Goal: Task Accomplishment & Management: Manage account settings

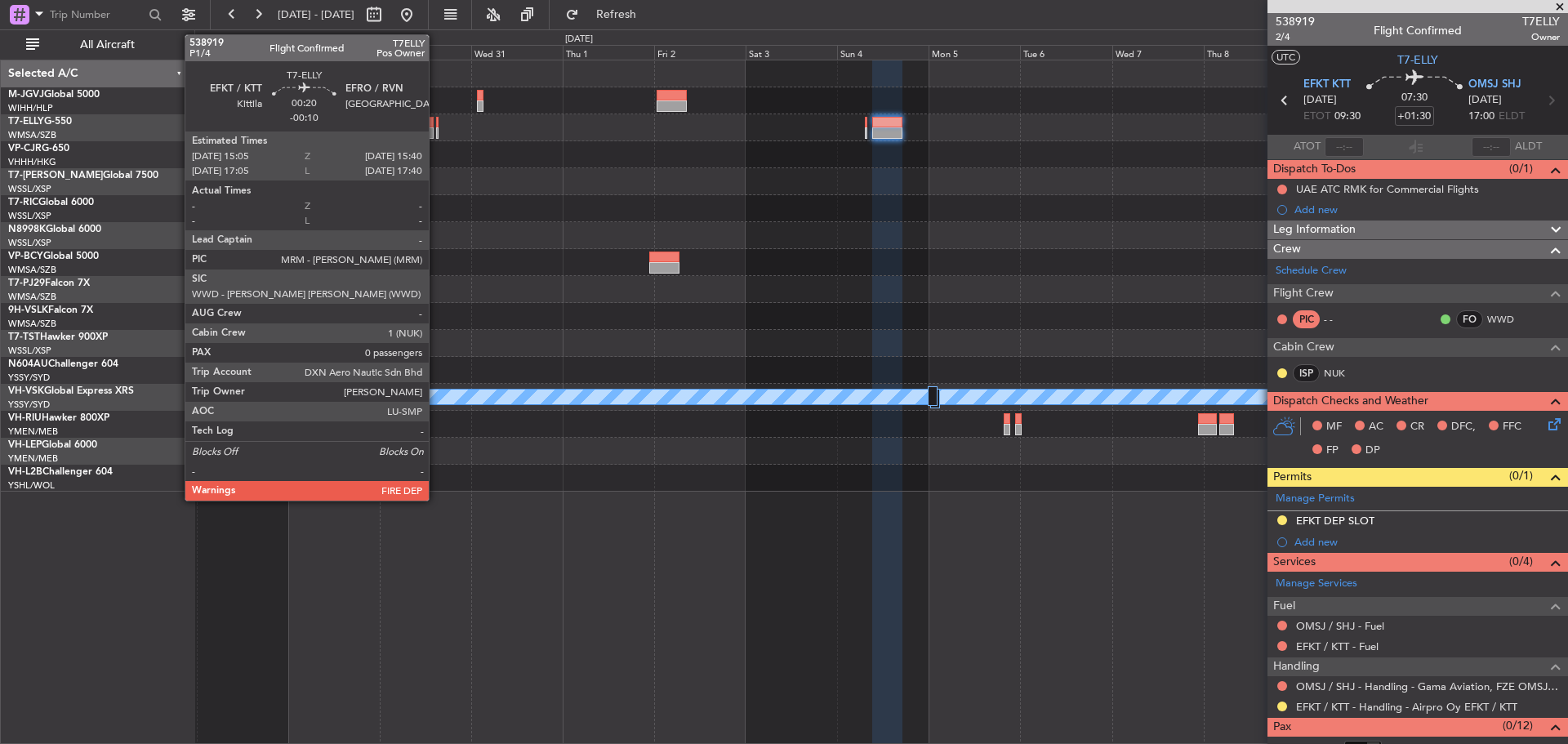
click at [436, 131] on div at bounding box center [437, 133] width 3 height 12
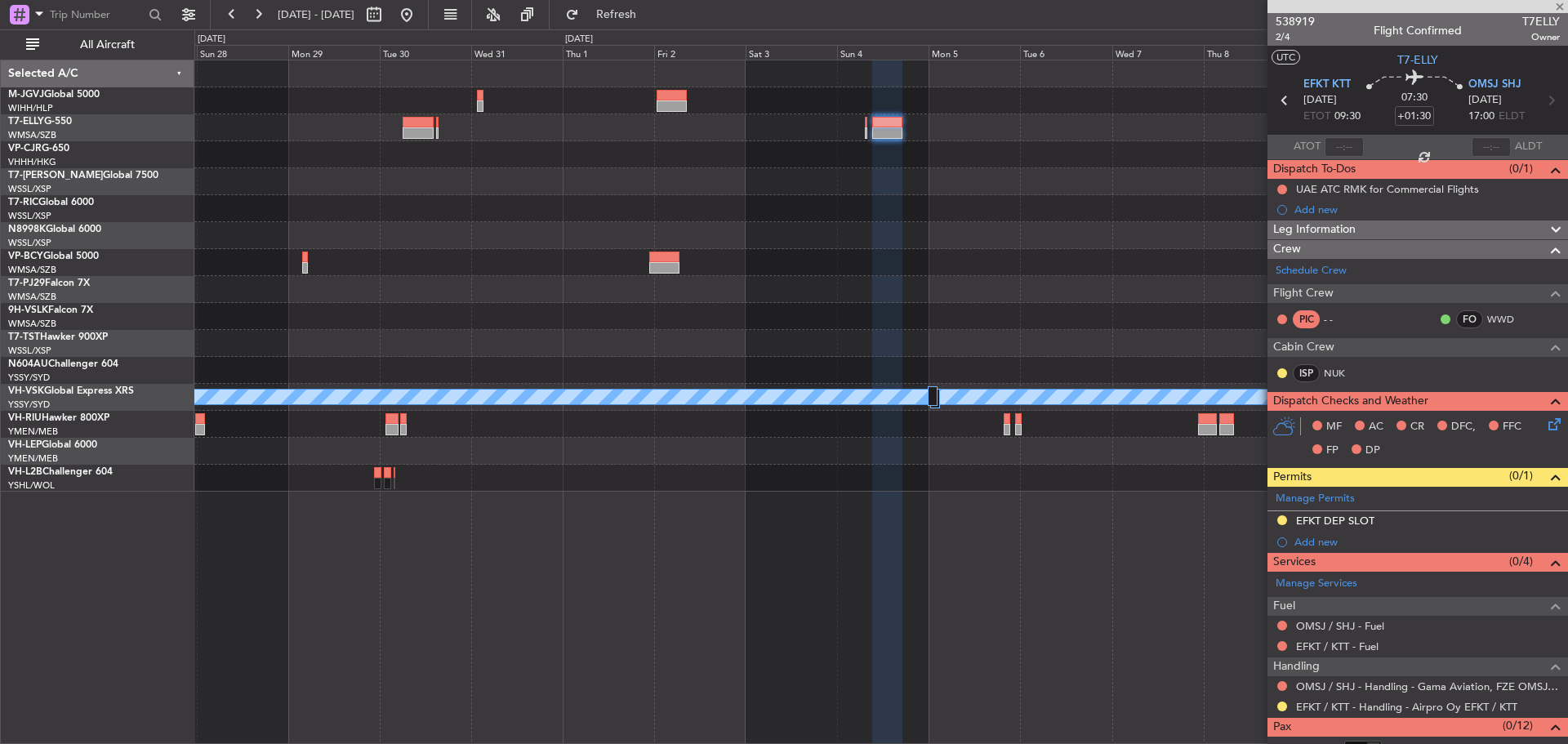
type input "-00:10"
type input "0"
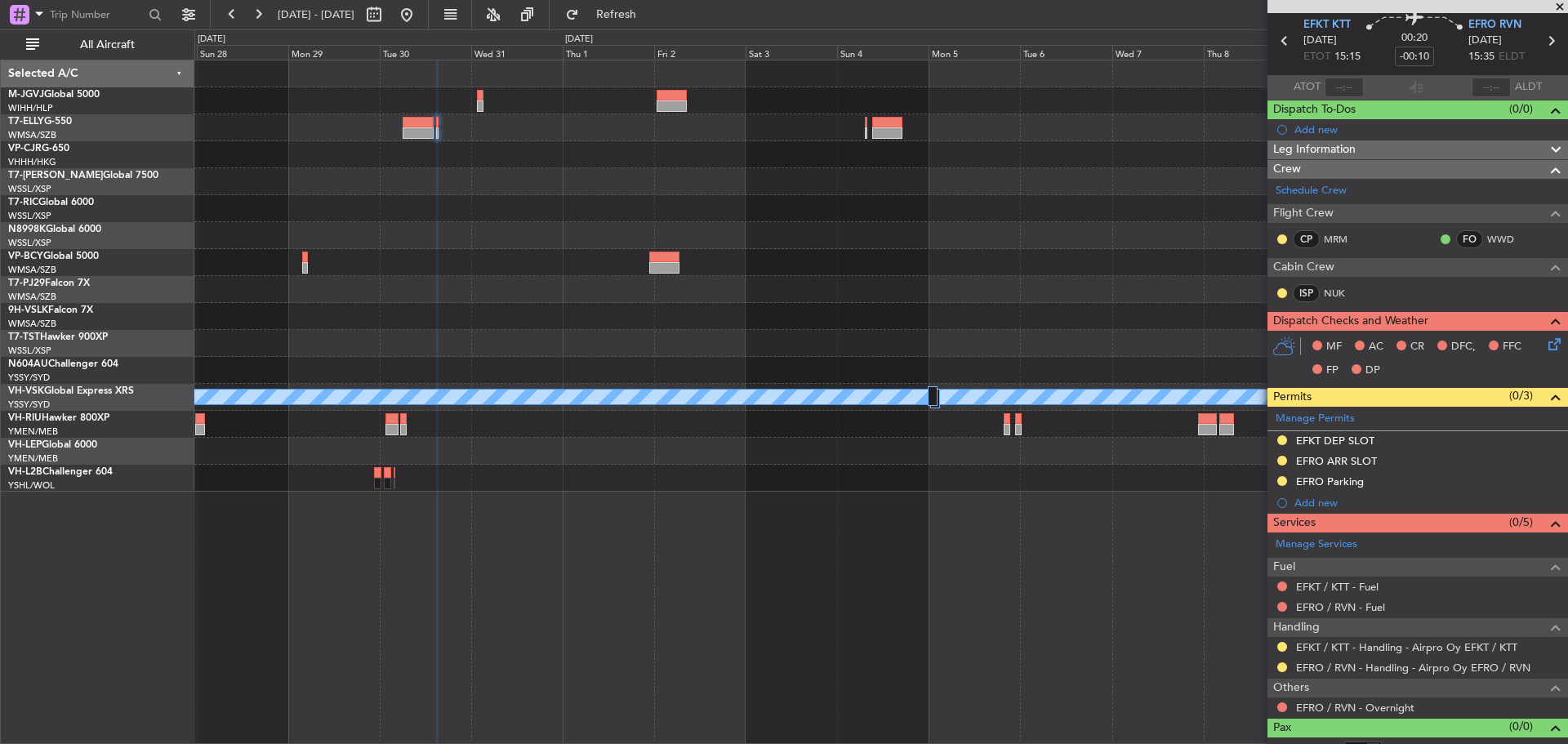
scroll to position [80, 0]
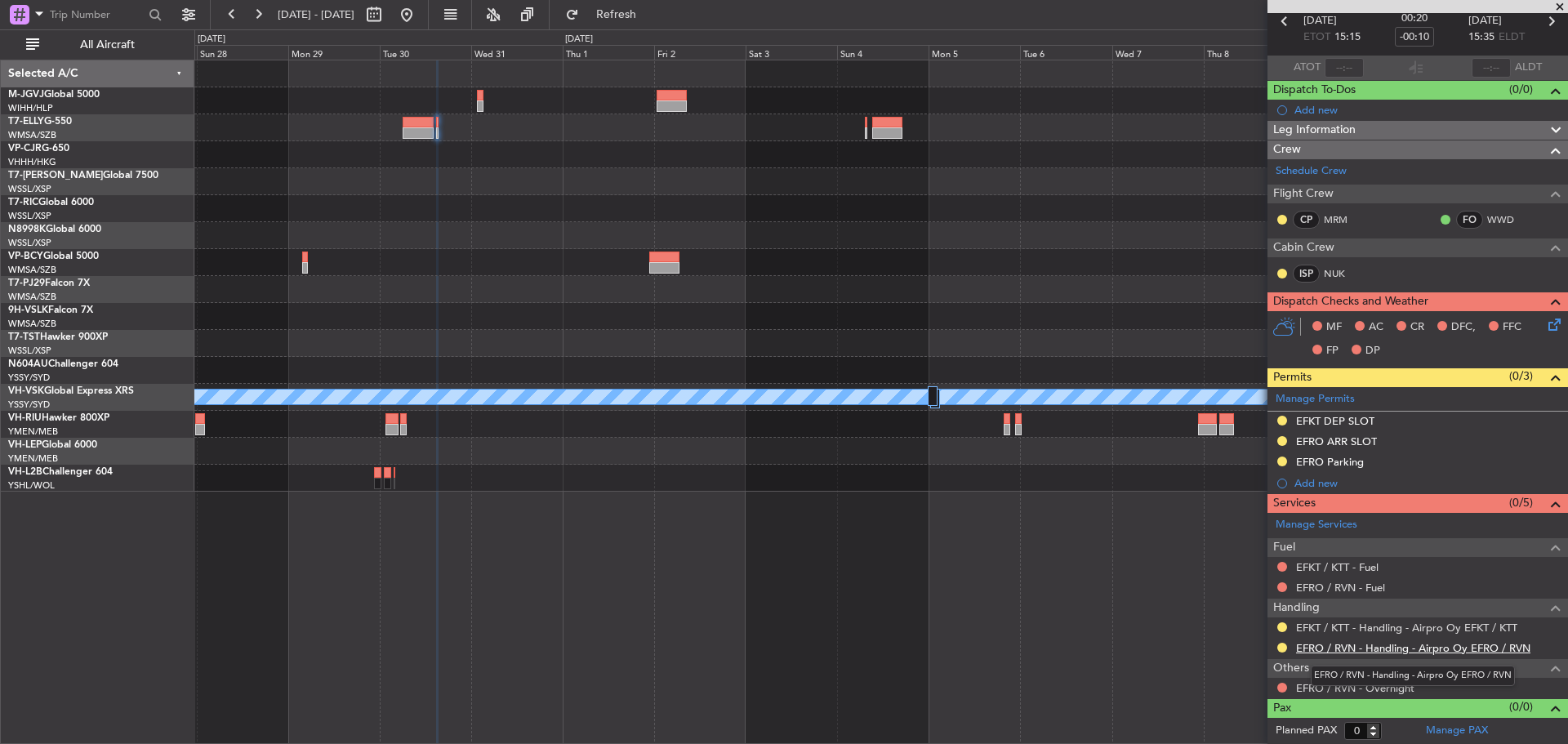
click at [1323, 647] on link "EFRO / RVN - Handling - Airpro Oy EFRO / RVN" at bounding box center [1413, 648] width 234 height 14
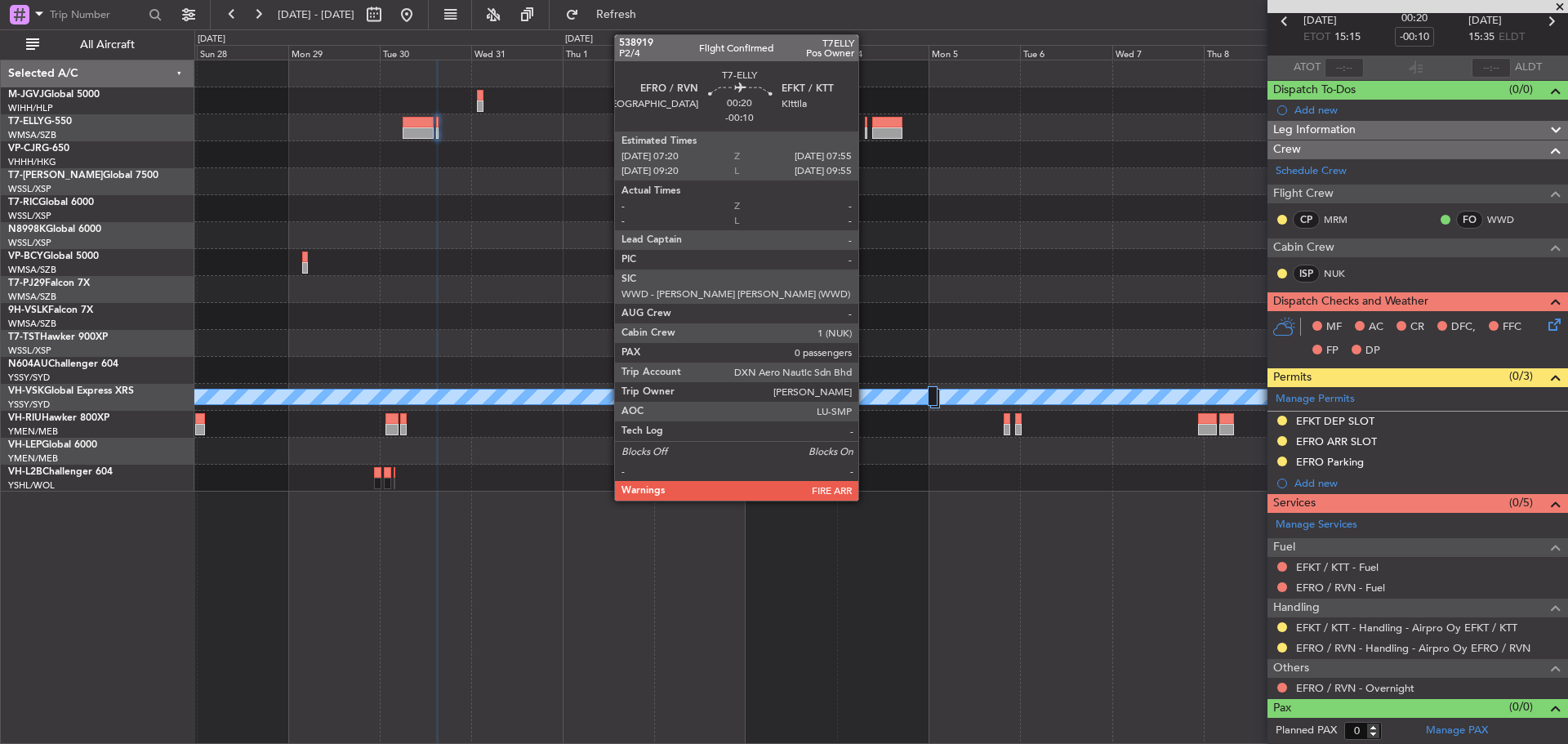
click at [866, 135] on div at bounding box center [866, 133] width 3 height 12
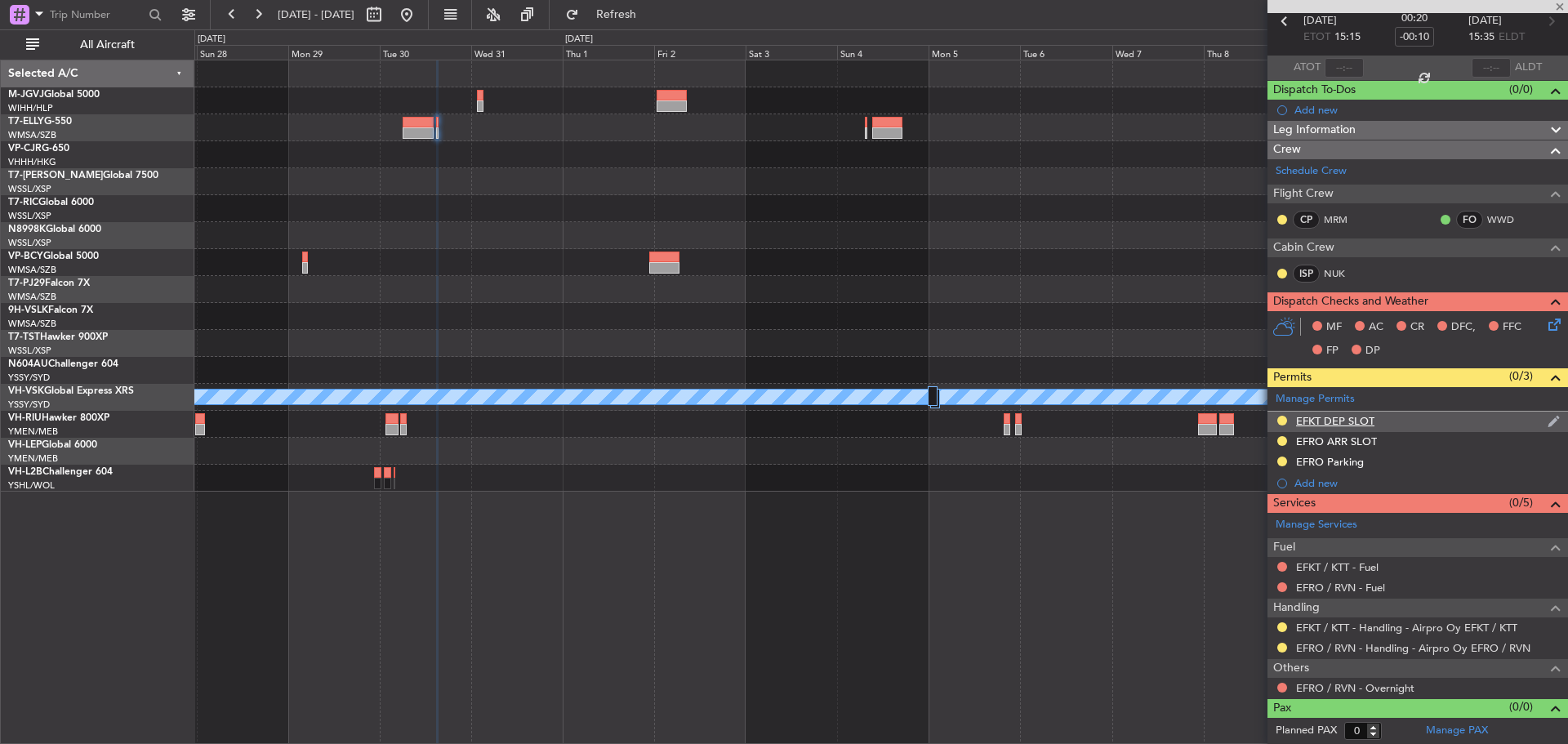
scroll to position [0, 0]
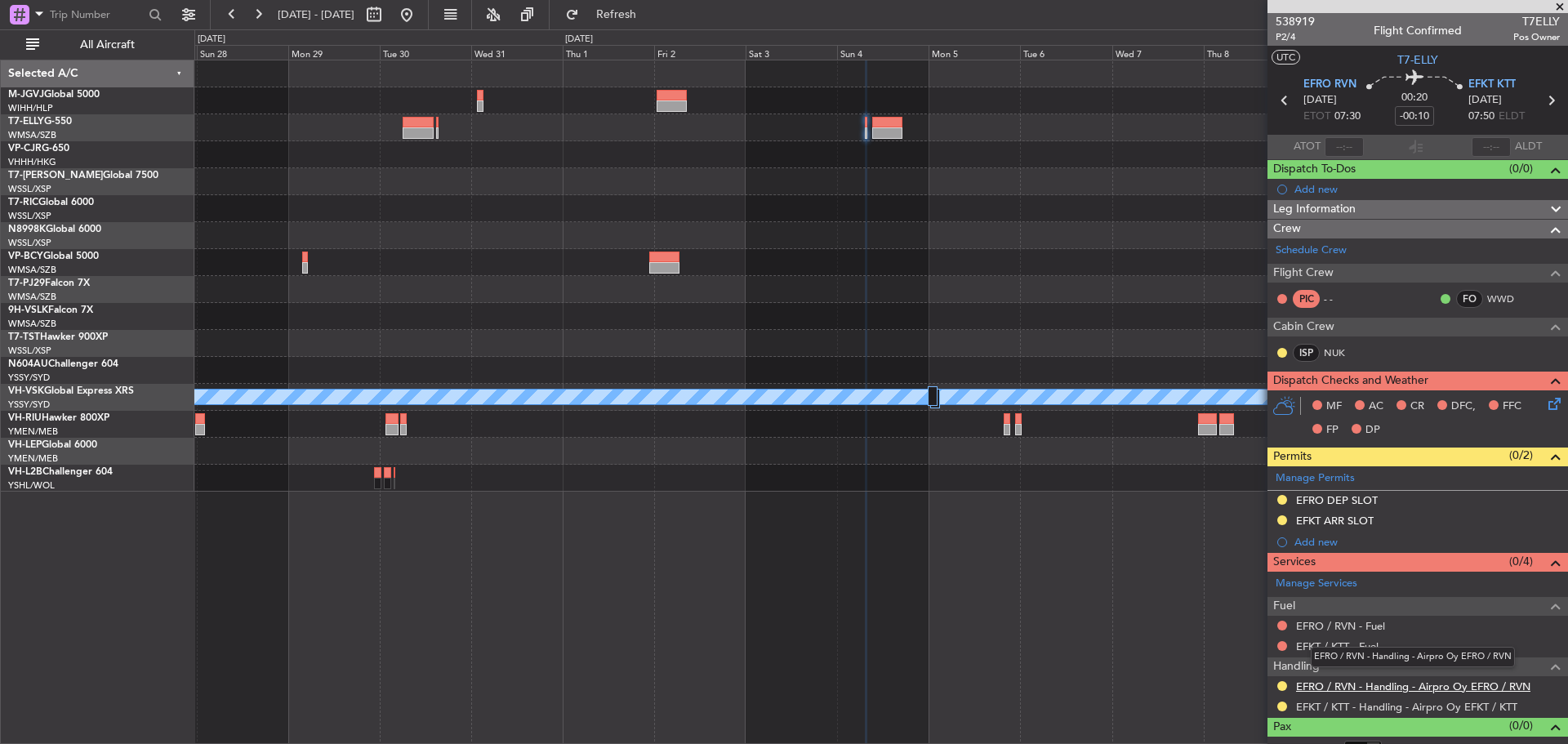
click at [1328, 688] on link "EFRO / RVN - Handling - Airpro Oy EFRO / RVN" at bounding box center [1413, 686] width 234 height 14
click at [633, 17] on span "Refresh" at bounding box center [617, 15] width 69 height 12
click at [1282, 686] on button at bounding box center [1282, 686] width 10 height 10
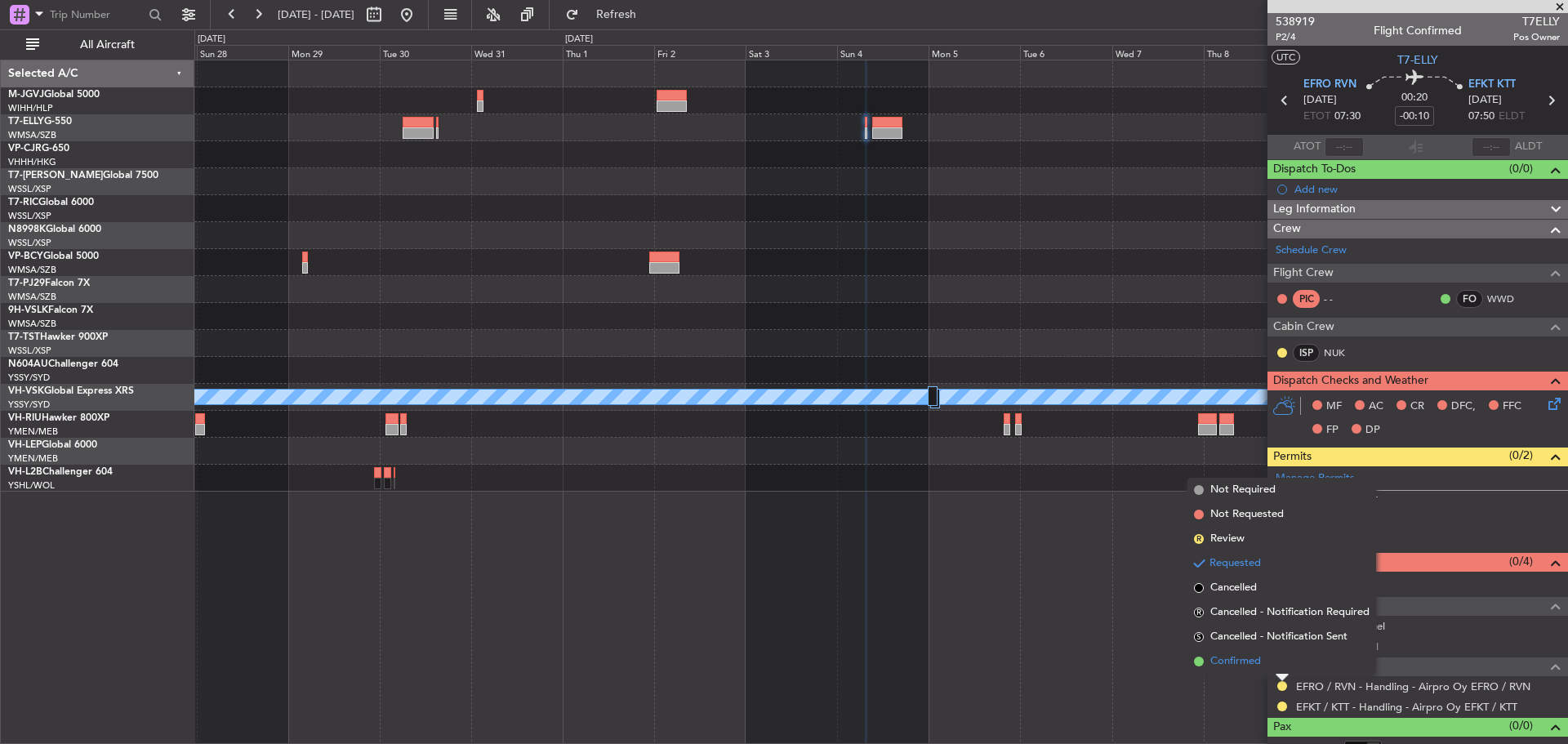
click at [1252, 665] on span "Confirmed" at bounding box center [1235, 662] width 51 height 17
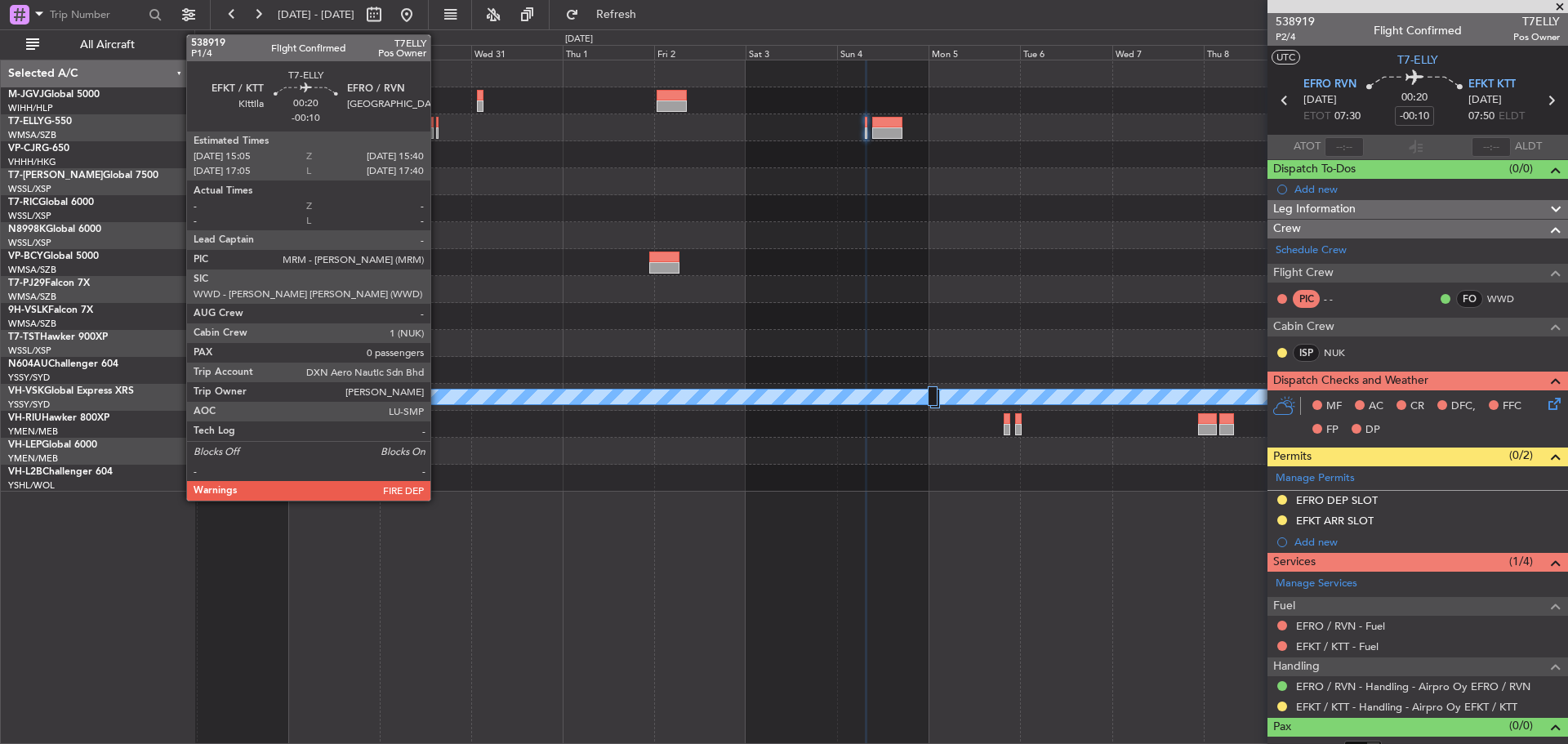
click at [438, 129] on div at bounding box center [437, 133] width 3 height 12
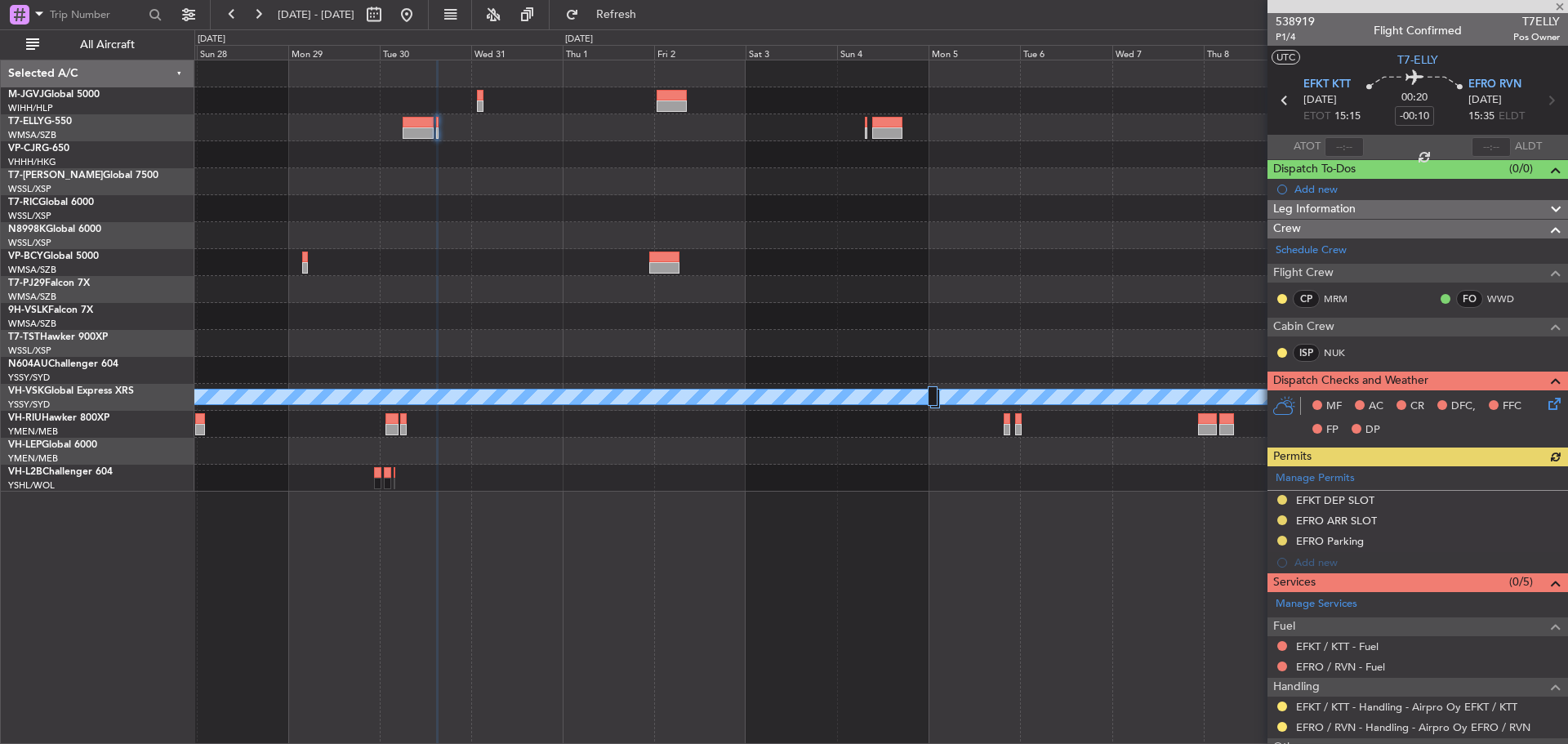
scroll to position [80, 0]
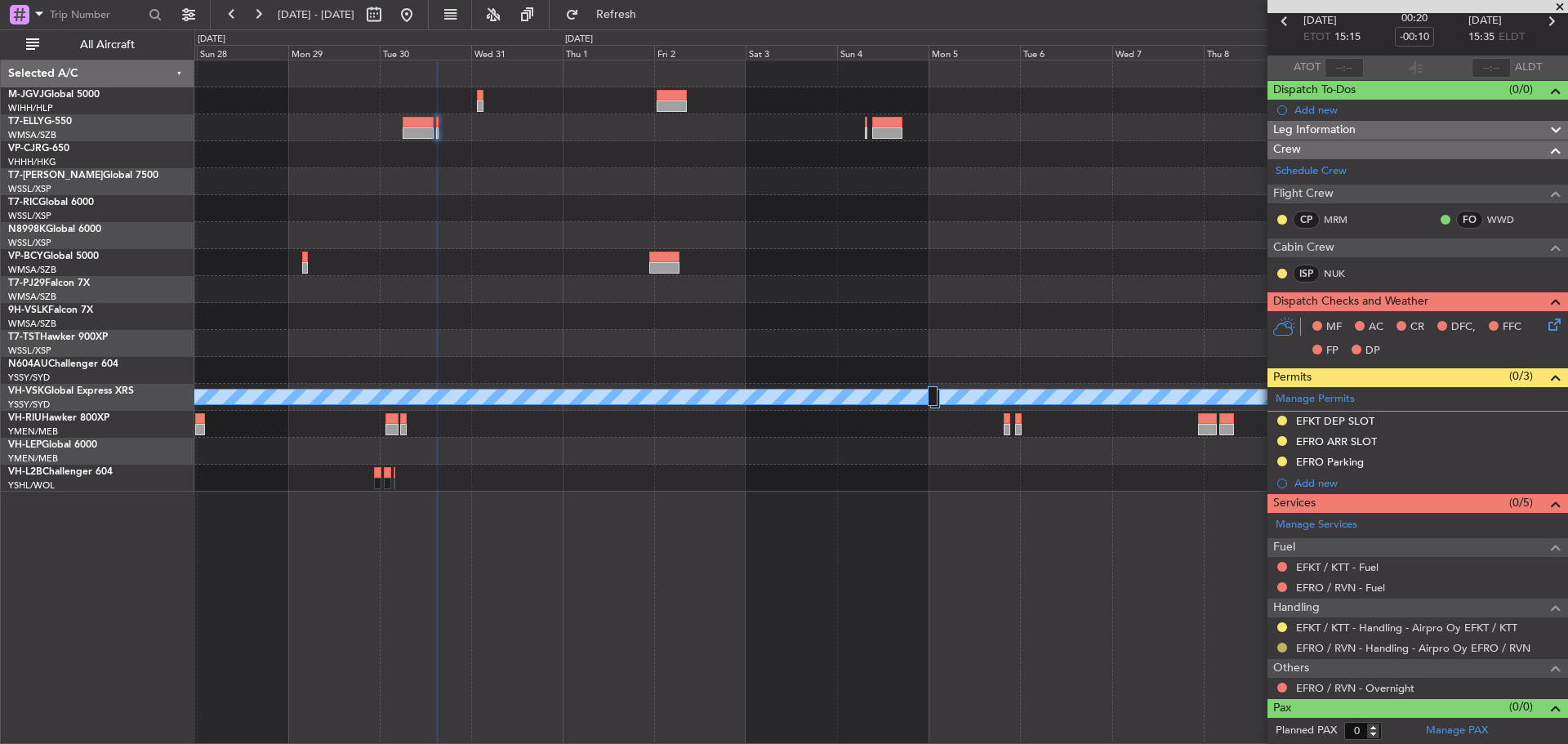
click at [1282, 644] on button at bounding box center [1282, 648] width 10 height 10
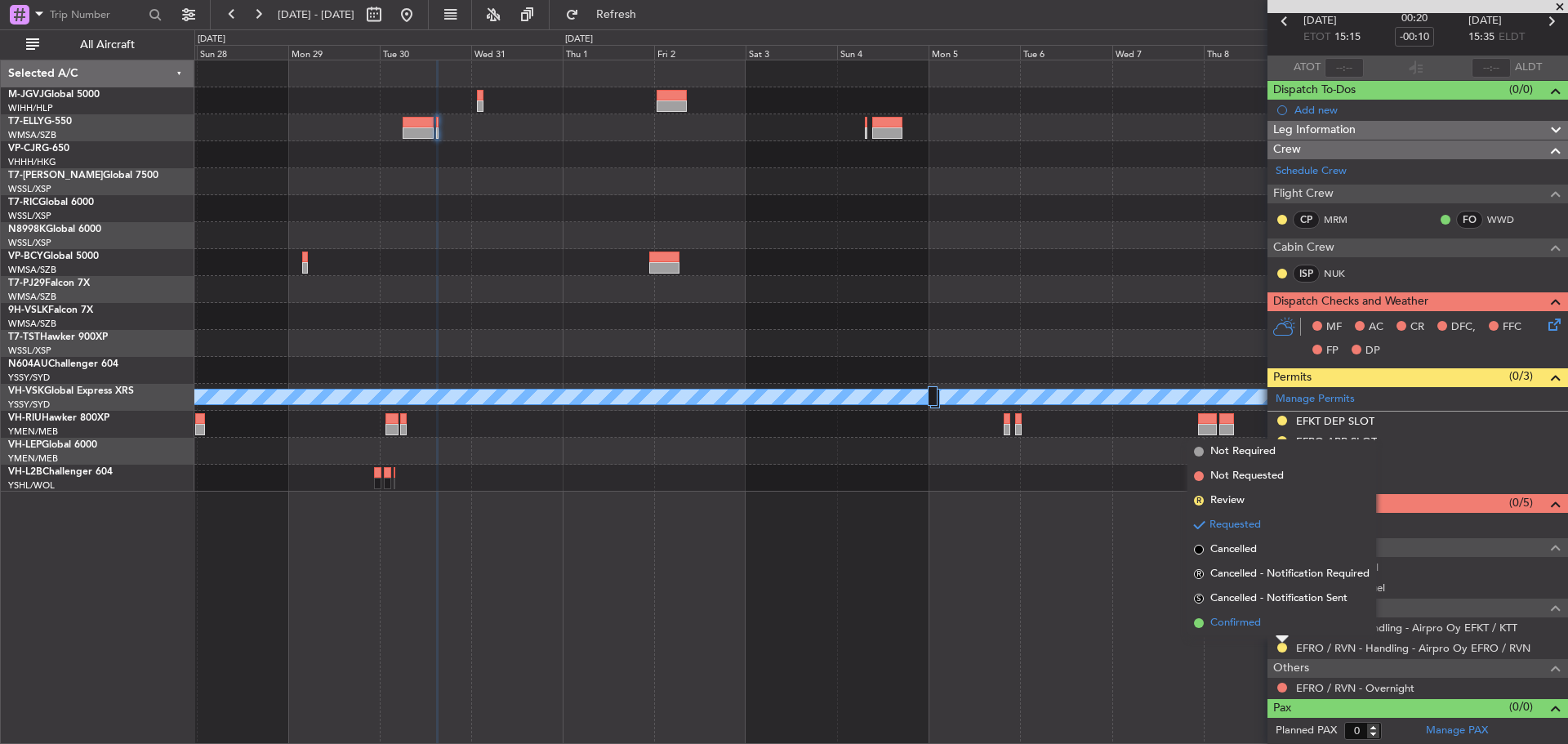
click at [1272, 624] on li "Confirmed" at bounding box center [1281, 623] width 188 height 24
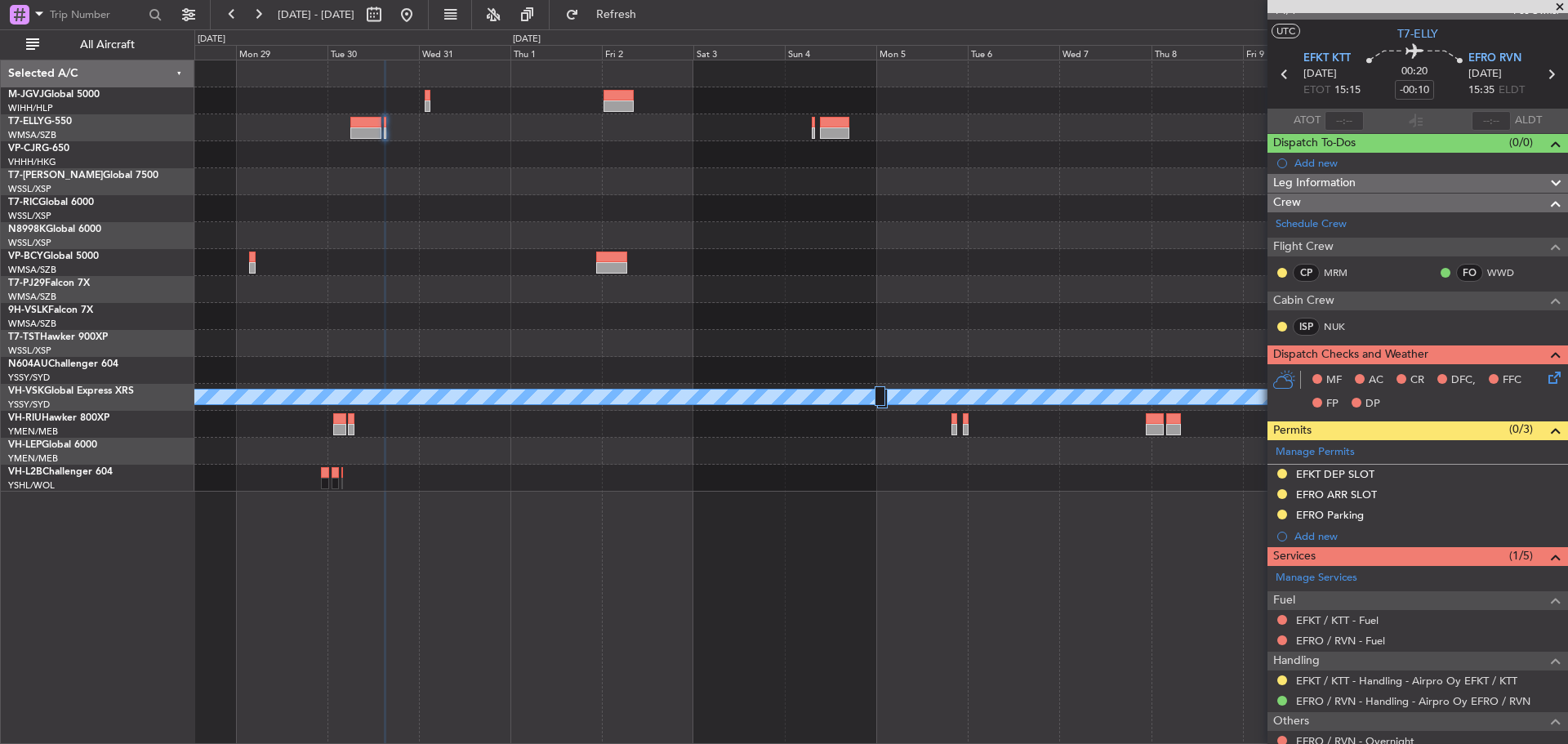
scroll to position [0, 0]
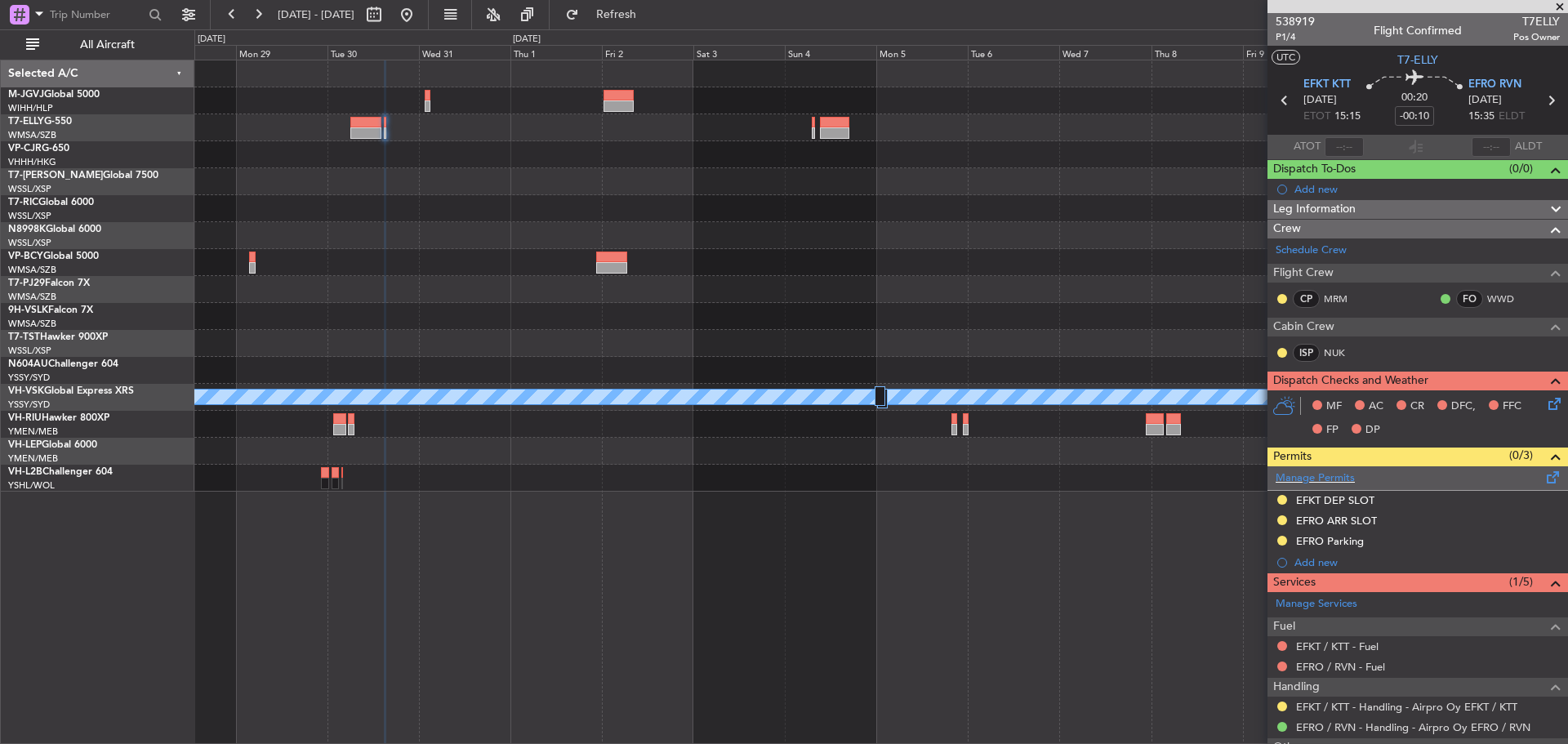
click at [1544, 478] on span at bounding box center [1553, 474] width 19 height 13
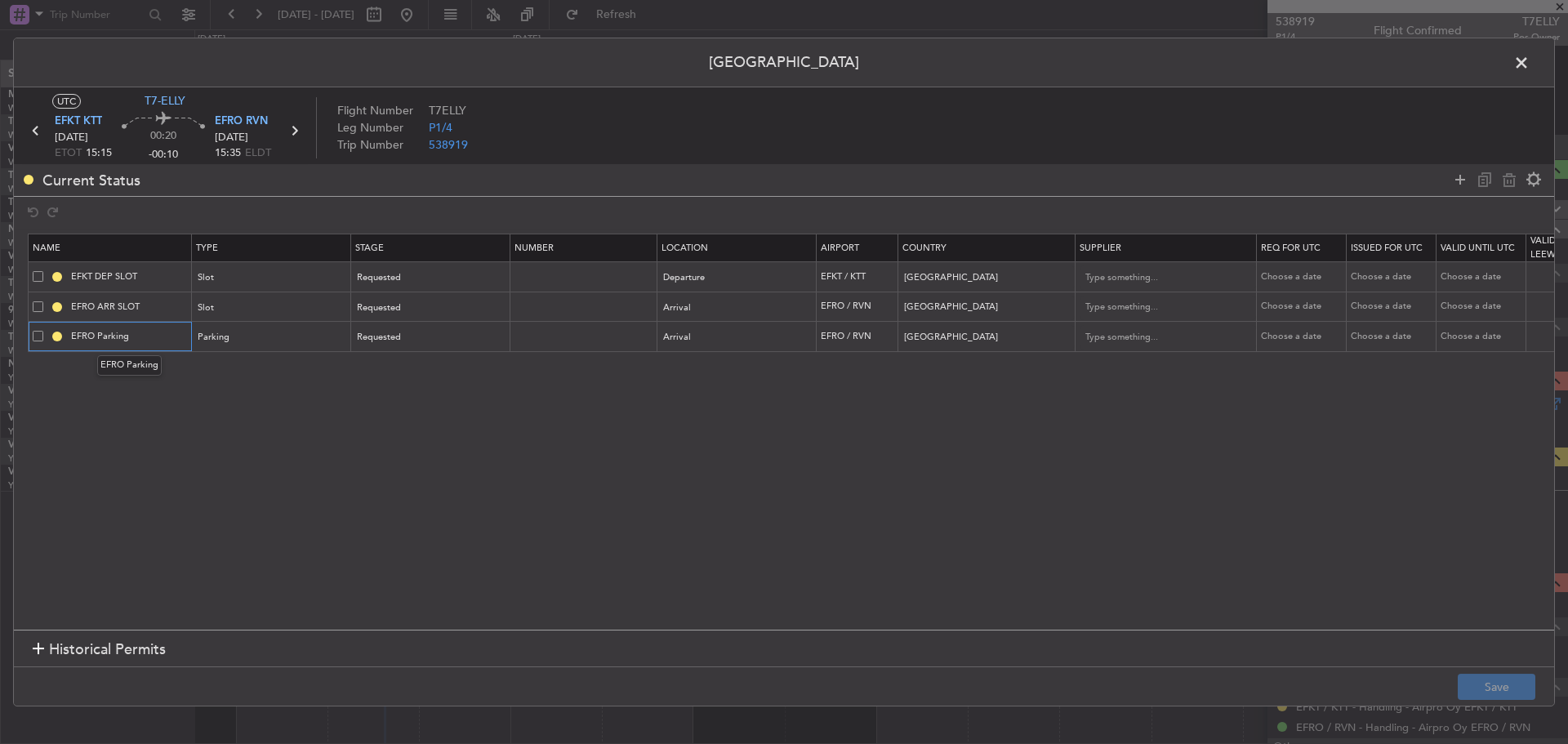
click at [95, 334] on input "EFRO Parking" at bounding box center [129, 336] width 122 height 14
type input "EFRO Hangar Parking"
click at [1494, 682] on button "Save" at bounding box center [1496, 686] width 78 height 26
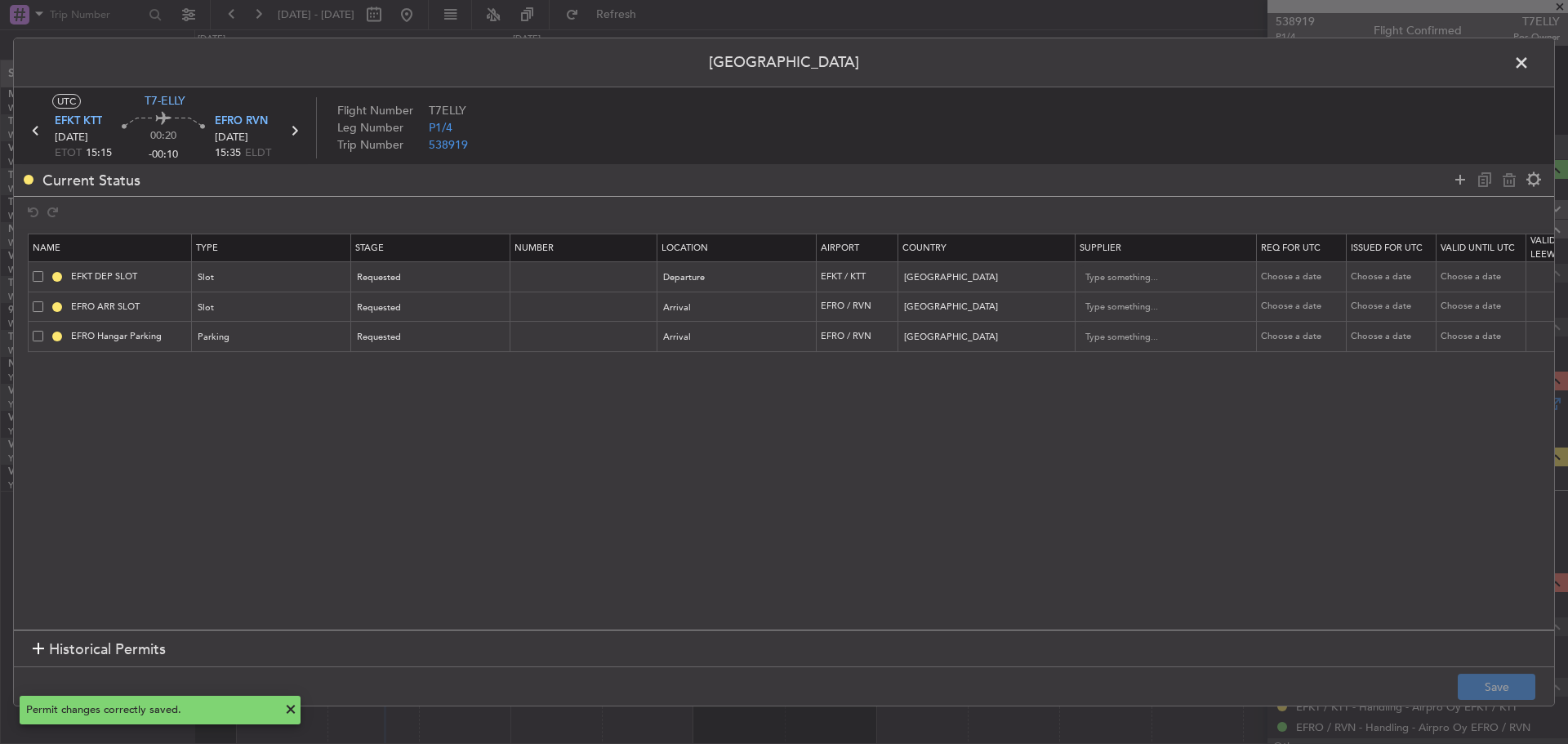
click at [1530, 59] on span at bounding box center [1530, 67] width 0 height 33
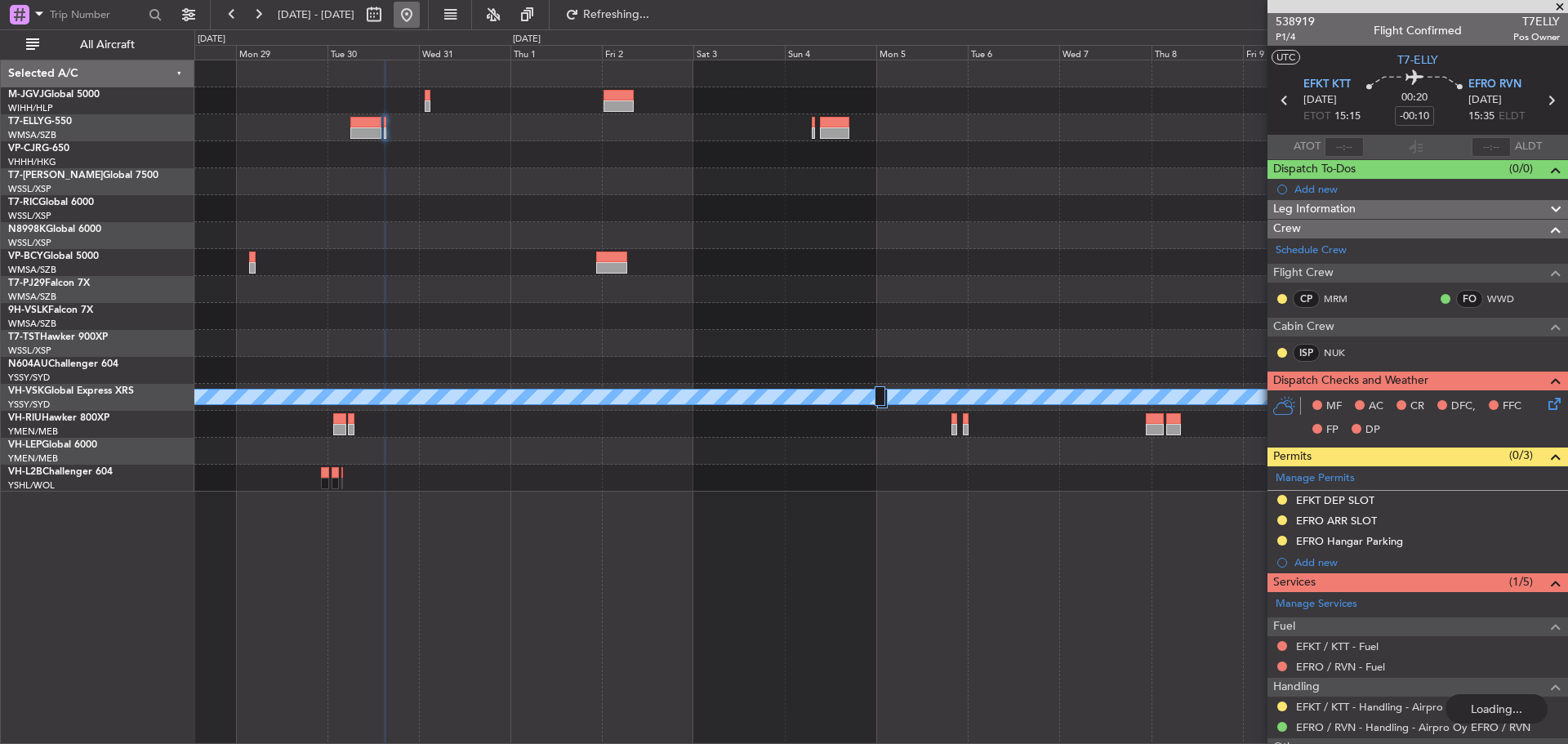
click at [420, 18] on button at bounding box center [406, 14] width 26 height 26
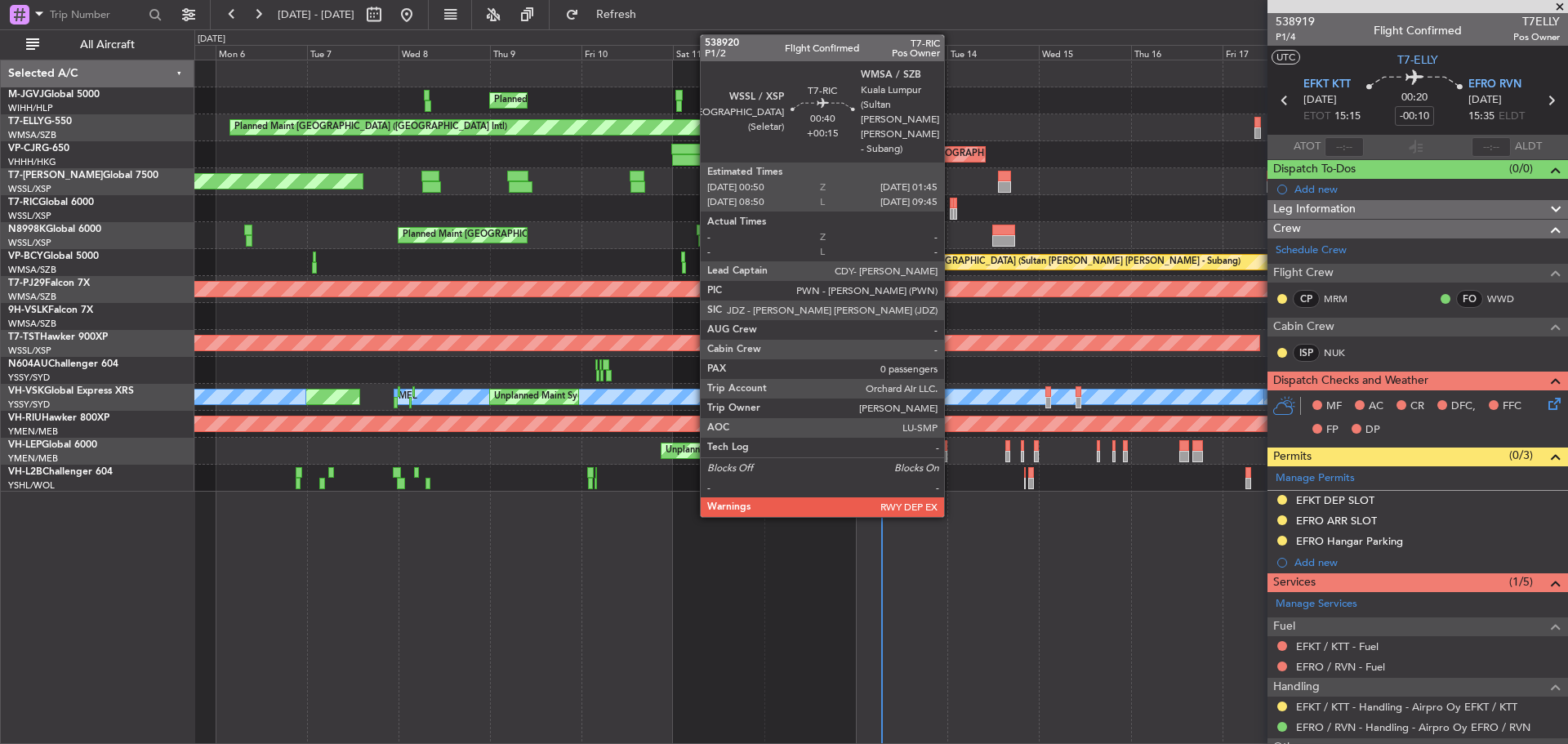
click at [951, 218] on div at bounding box center [951, 214] width 4 height 12
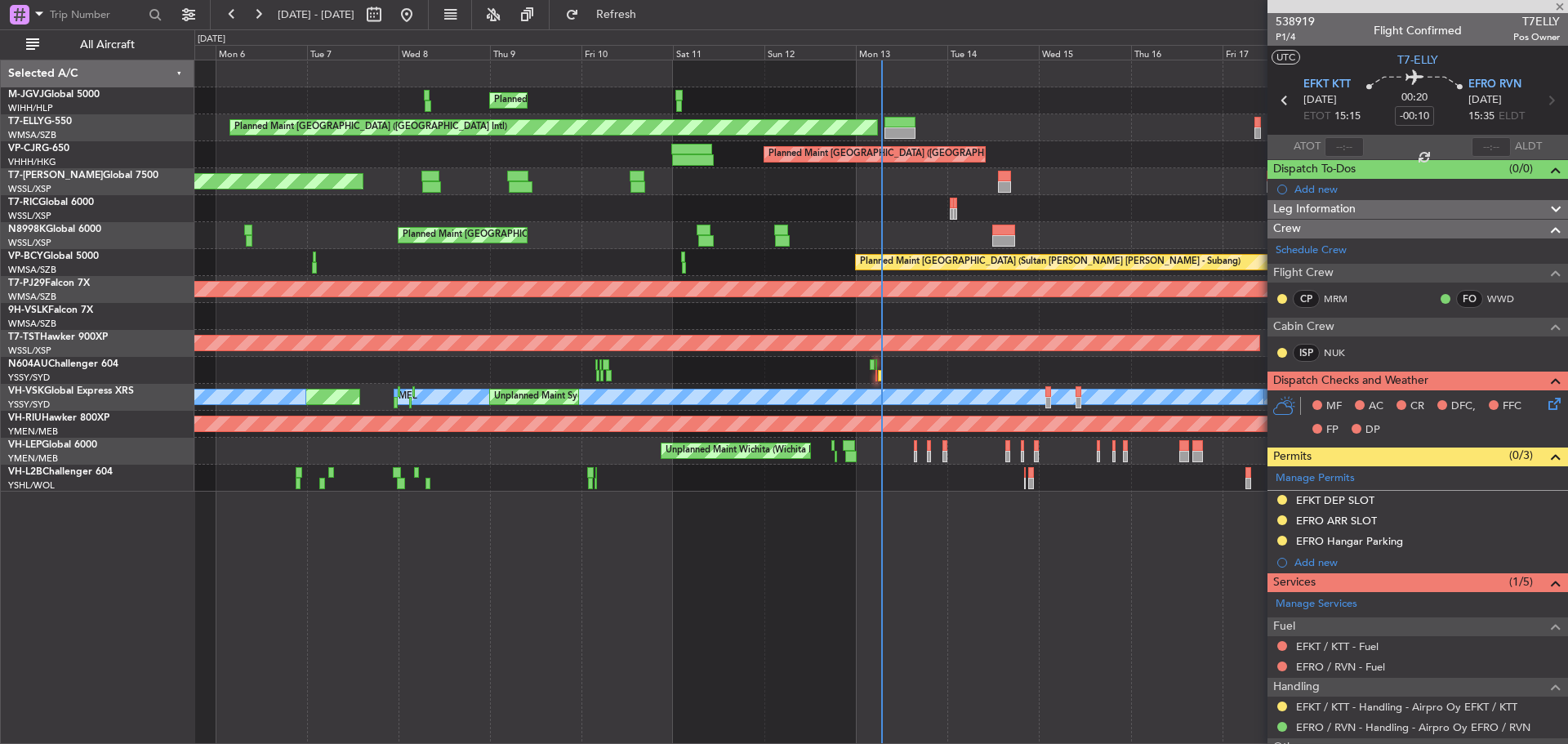
type input "+00:15"
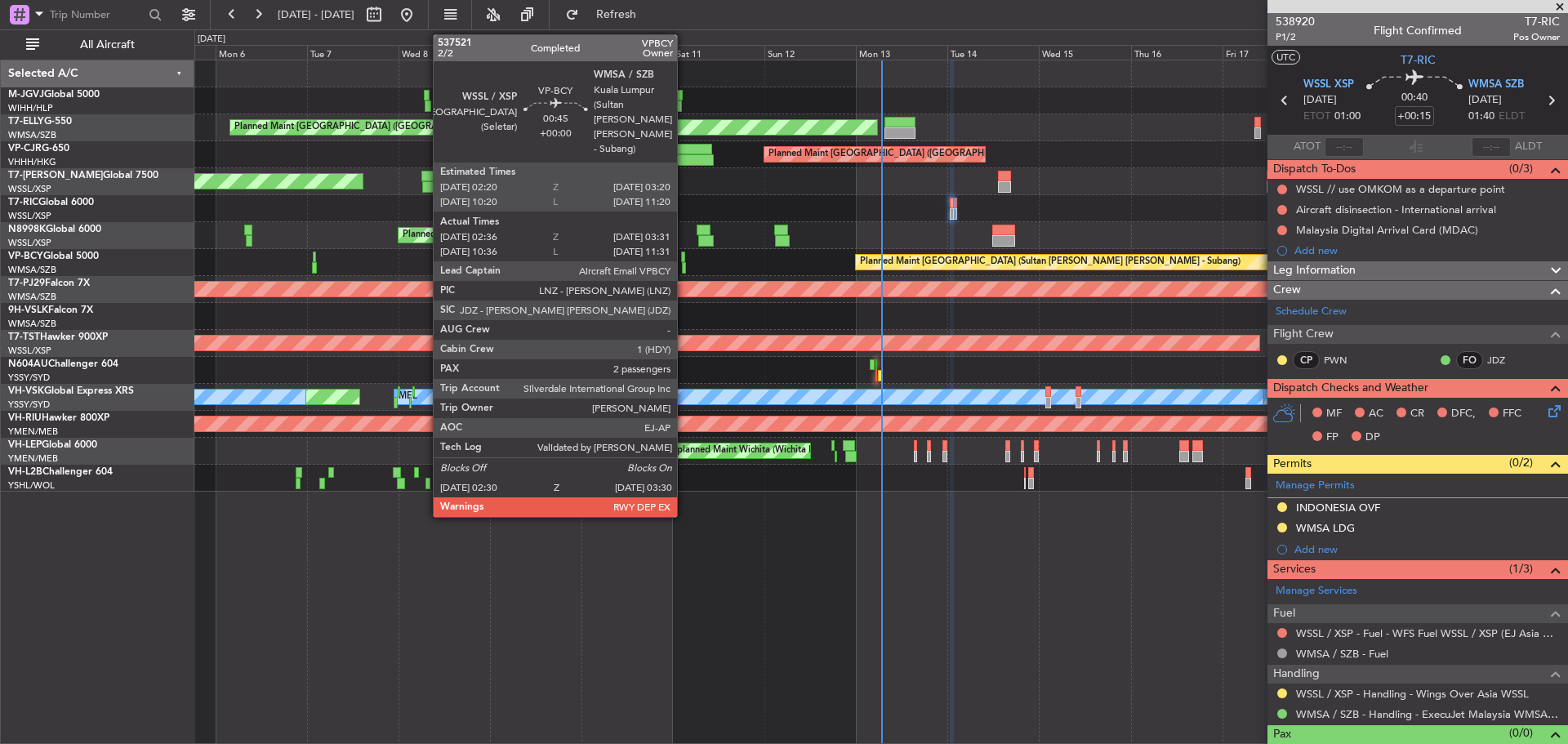
click at [684, 268] on div at bounding box center [684, 268] width 4 height 12
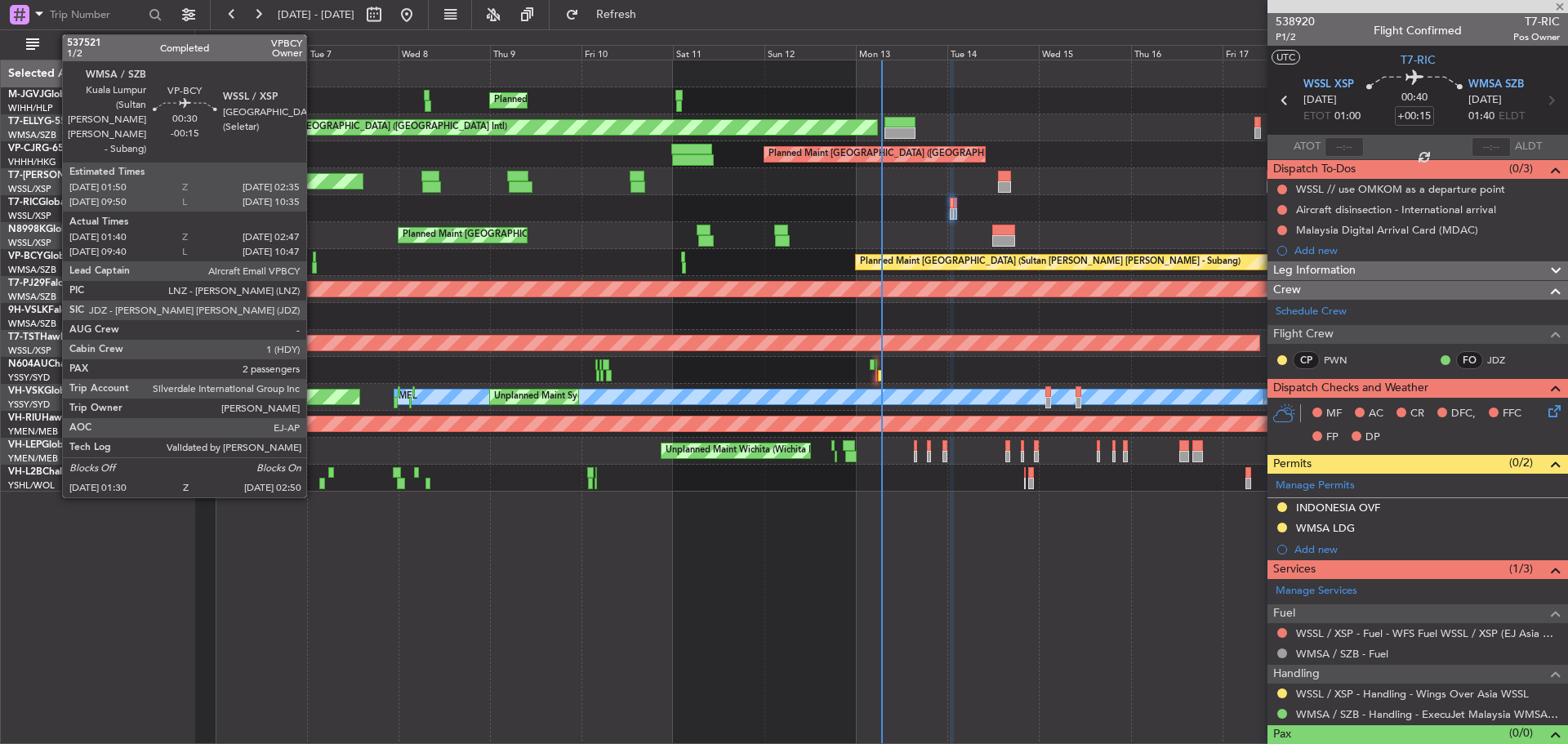
type input "02:46"
type input "03:26"
type input "2"
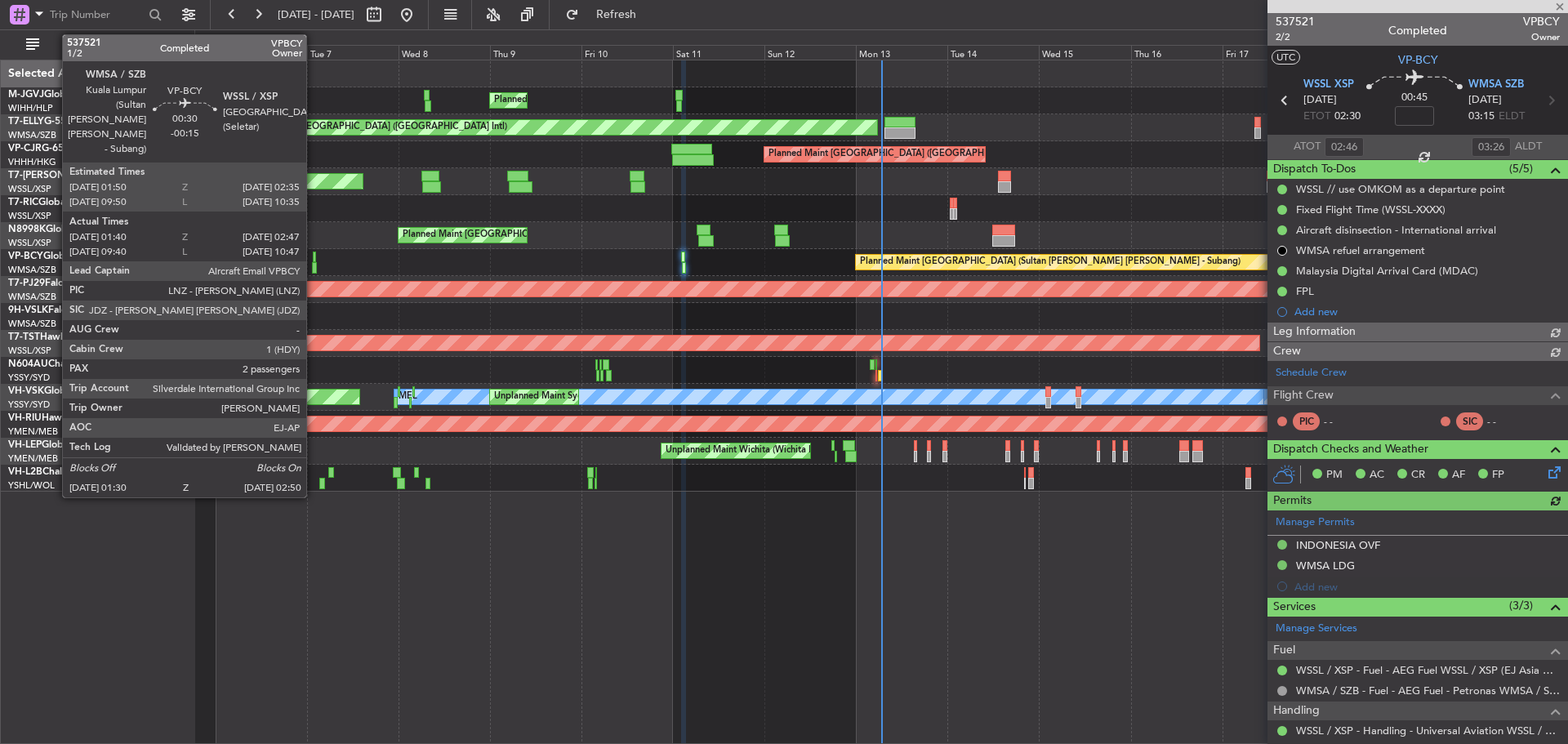
type input "[PERSON_NAME] (HHAFI)"
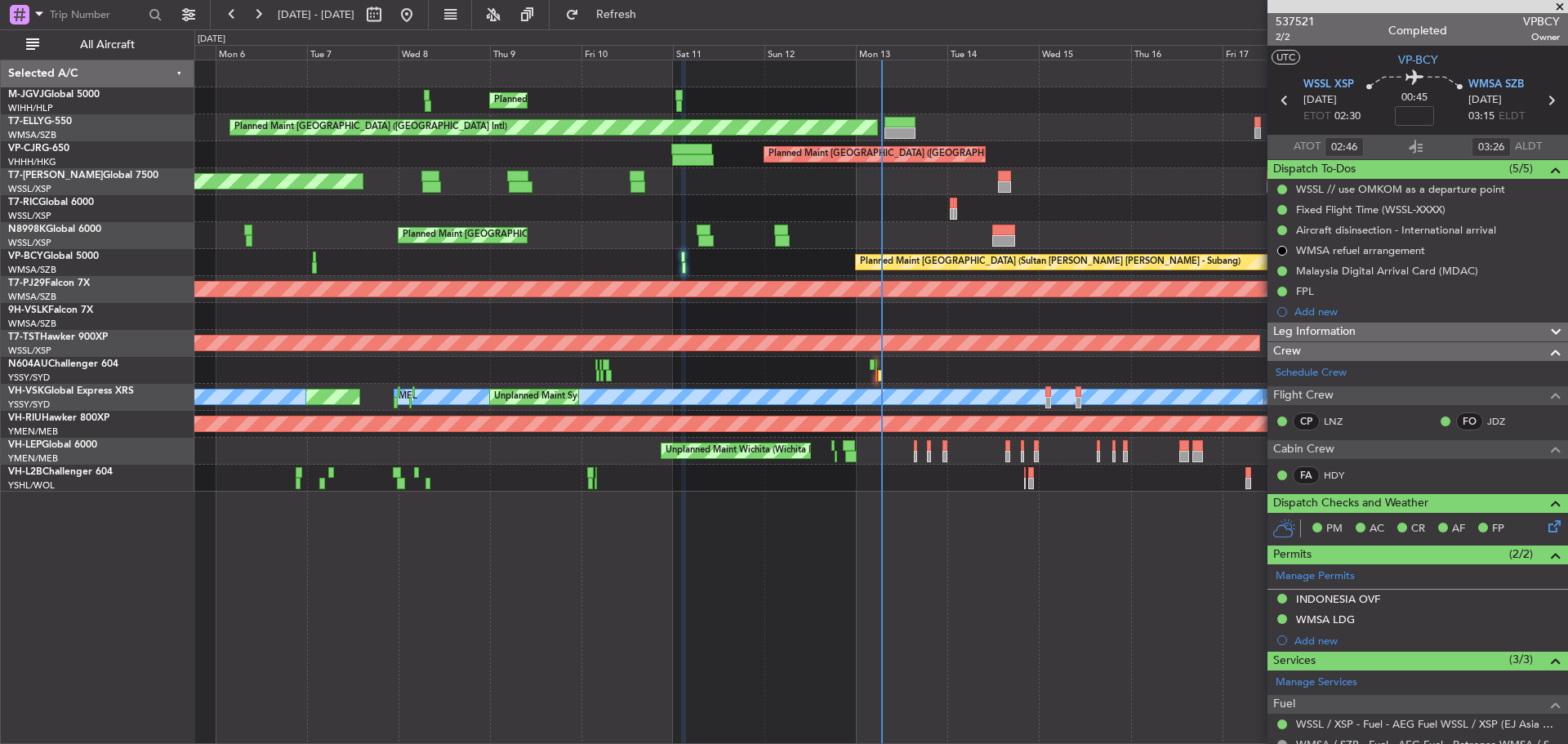
click at [828, 228] on div "Planned Maint [GEOGRAPHIC_DATA] (Seletar)" at bounding box center [880, 235] width 1373 height 27
click at [851, 555] on div "Planned Maint [GEOGRAPHIC_DATA] (Seletar) Planned Maint [GEOGRAPHIC_DATA] ([GEO…" at bounding box center [881, 402] width 1374 height 685
type input "[PERSON_NAME] (HHAFI)"
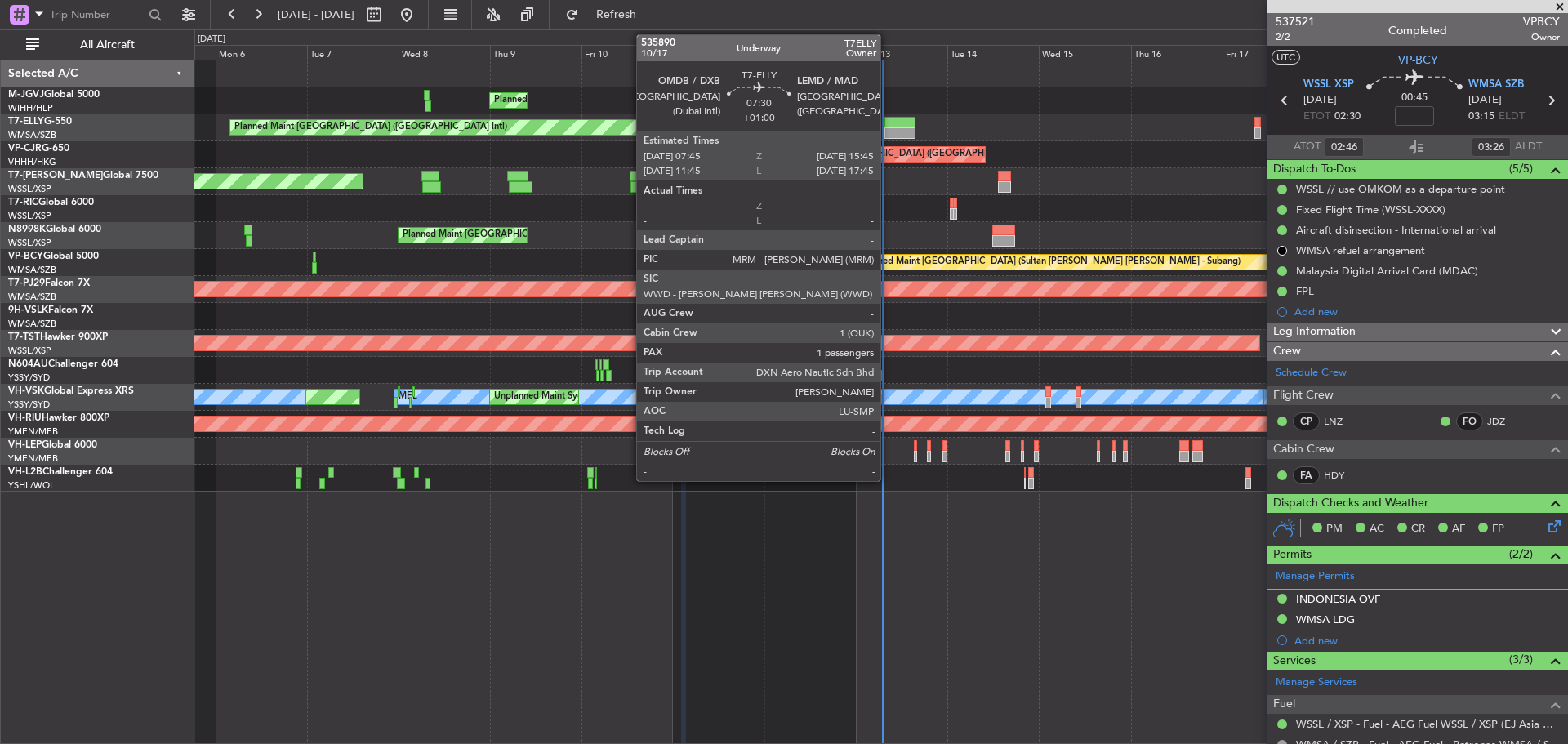
click at [888, 131] on div at bounding box center [899, 133] width 31 height 12
type input "+01:00"
type input "1"
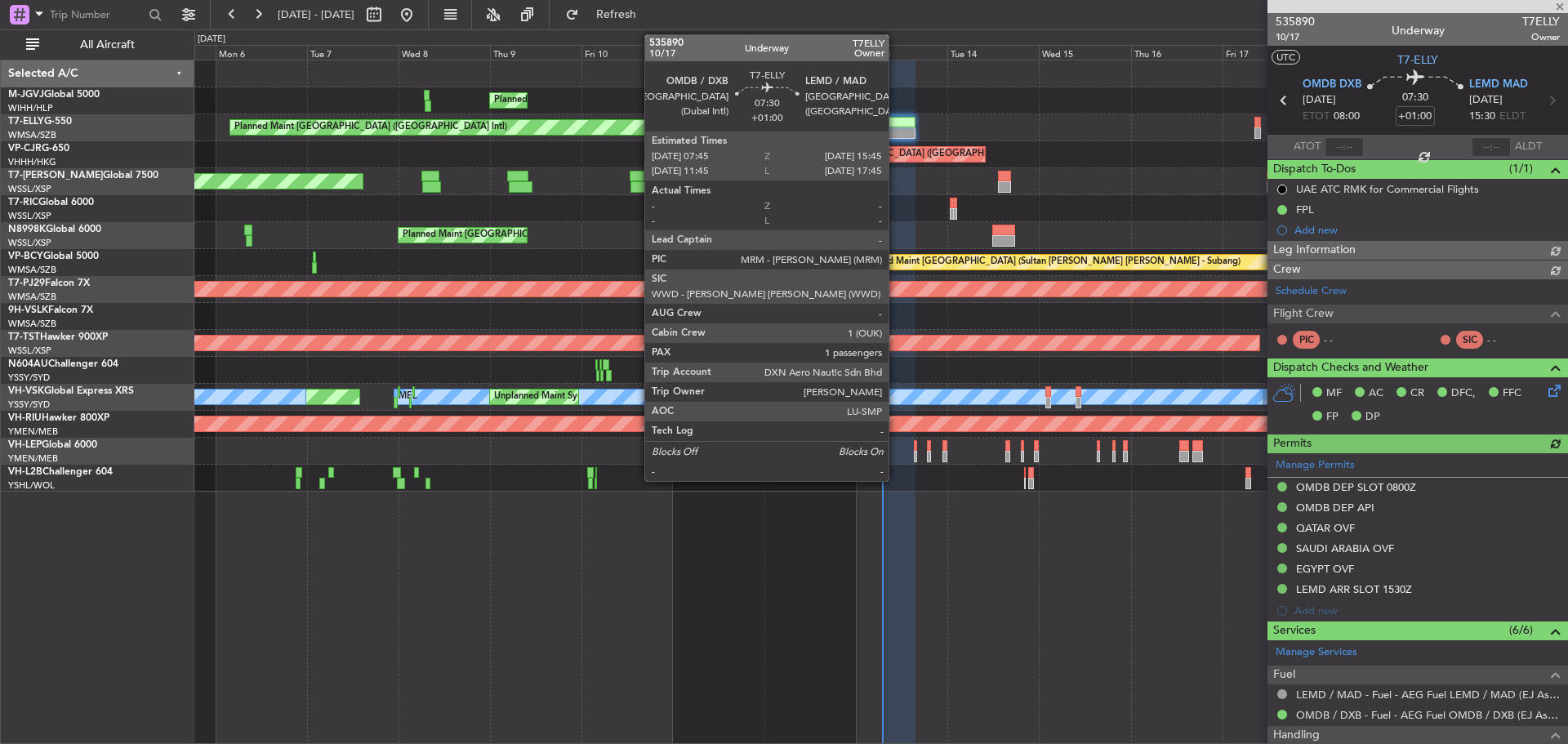
type input "[PERSON_NAME] (BTA)"
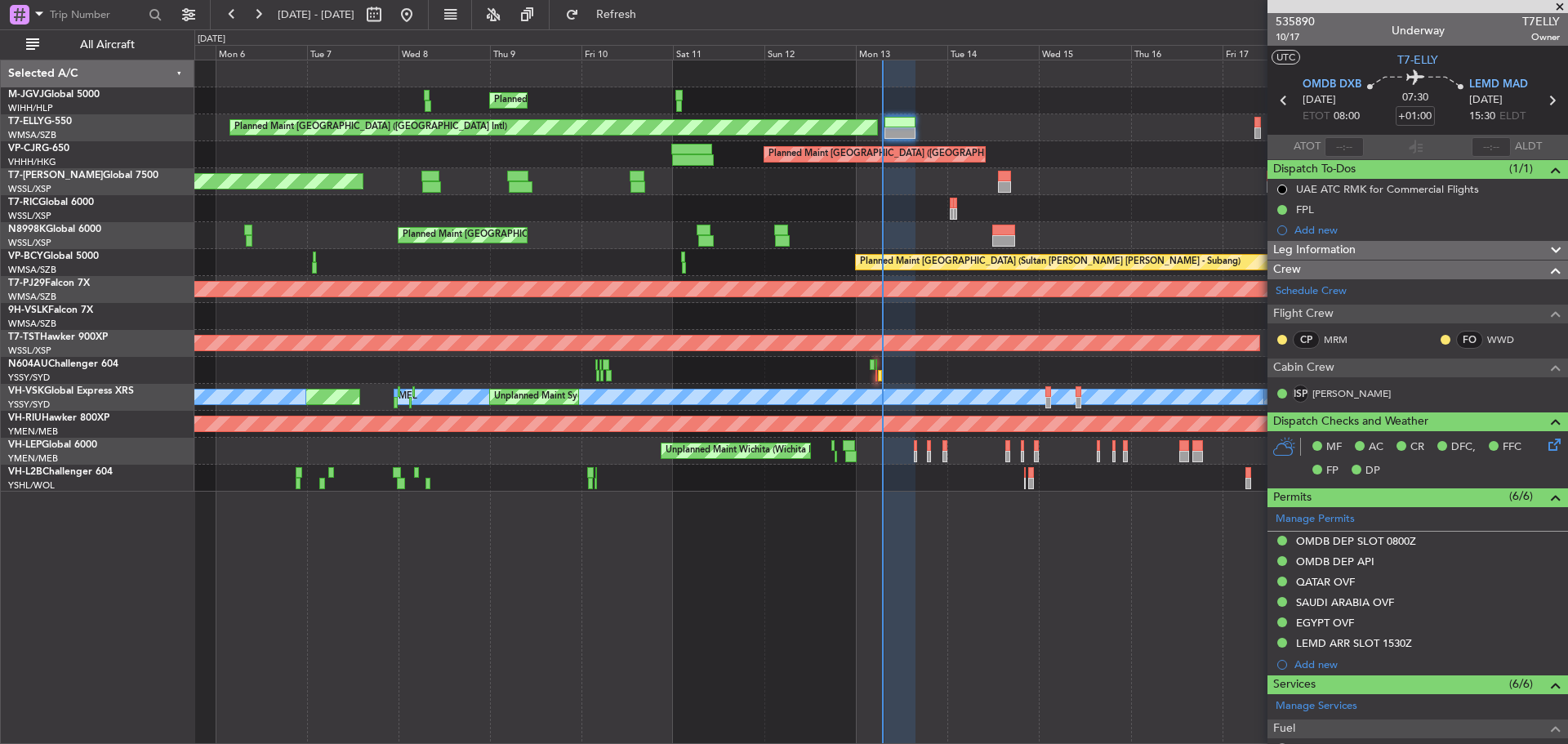
click at [907, 188] on div "Planned Maint [GEOGRAPHIC_DATA] (Seletar)" at bounding box center [880, 182] width 1373 height 27
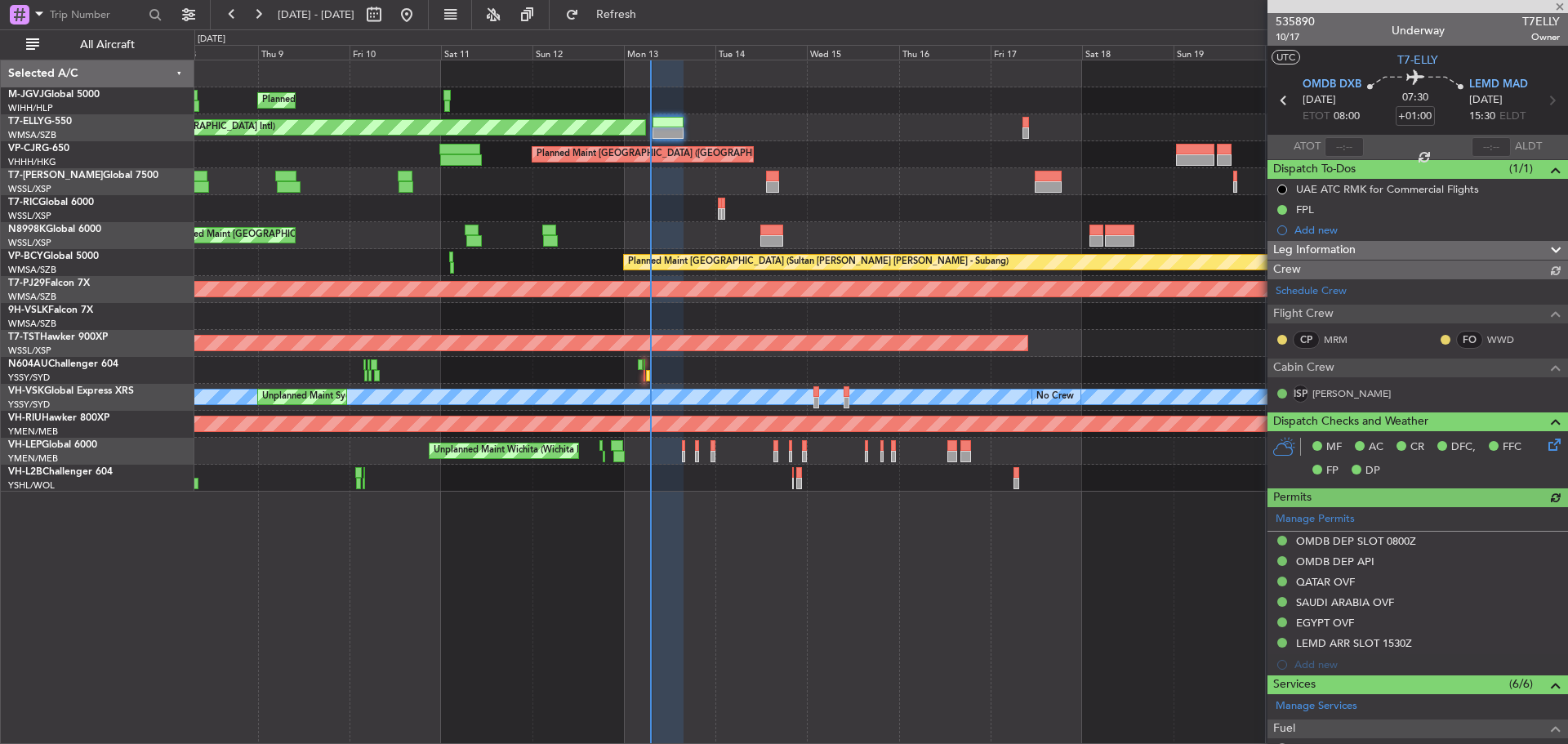
type input "[PERSON_NAME] (BTA)"
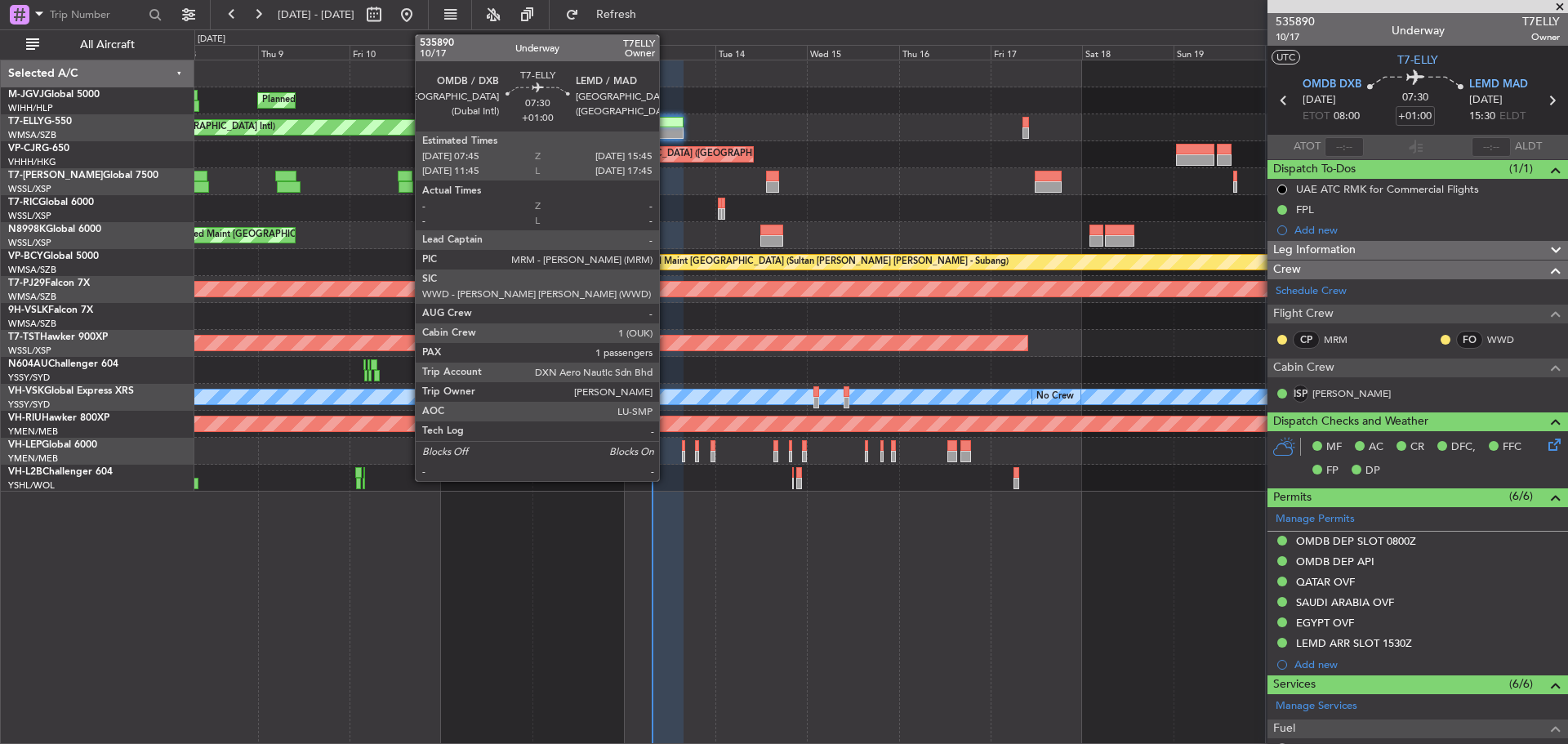
click at [666, 131] on div at bounding box center [668, 133] width 31 height 12
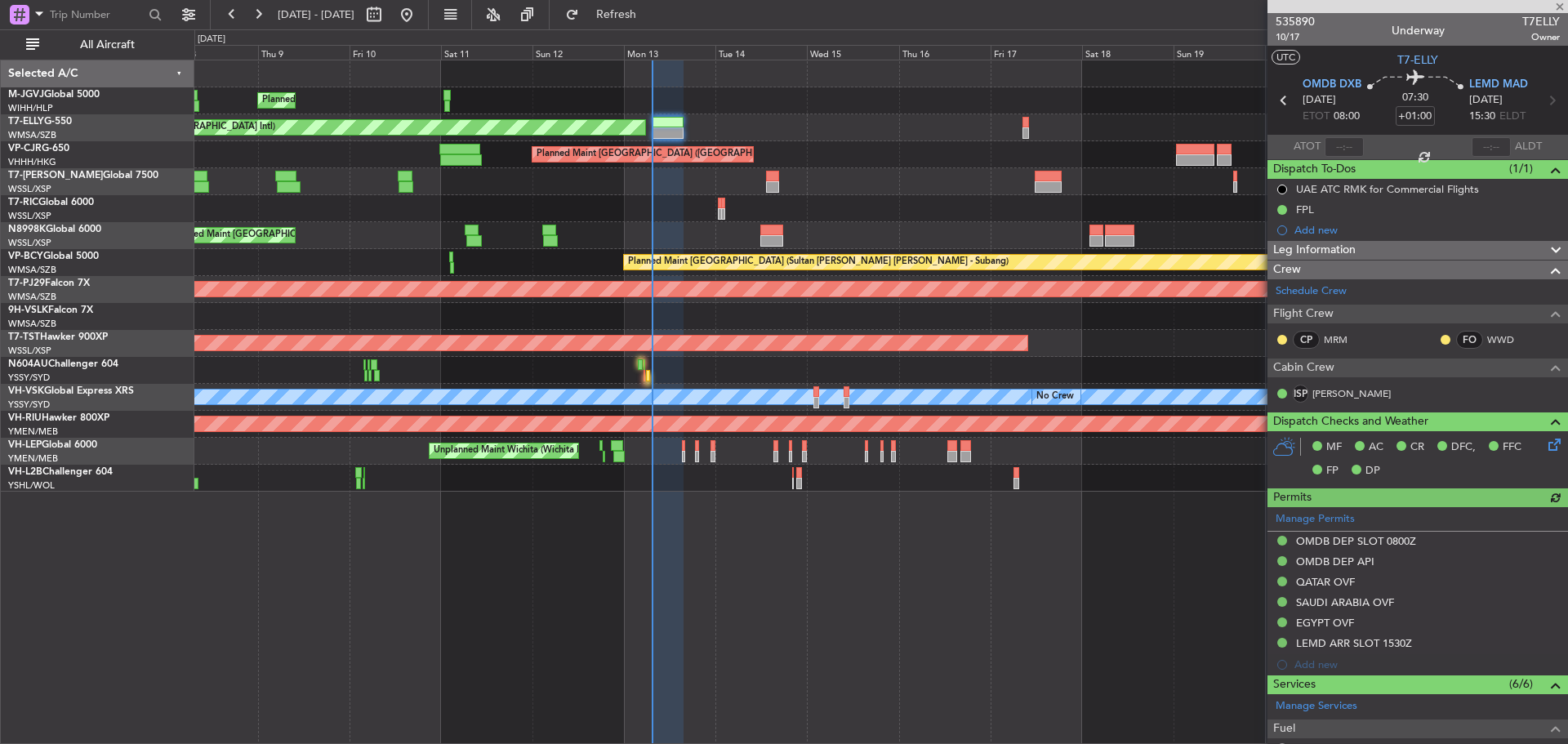
type input "[PERSON_NAME] (BTA)"
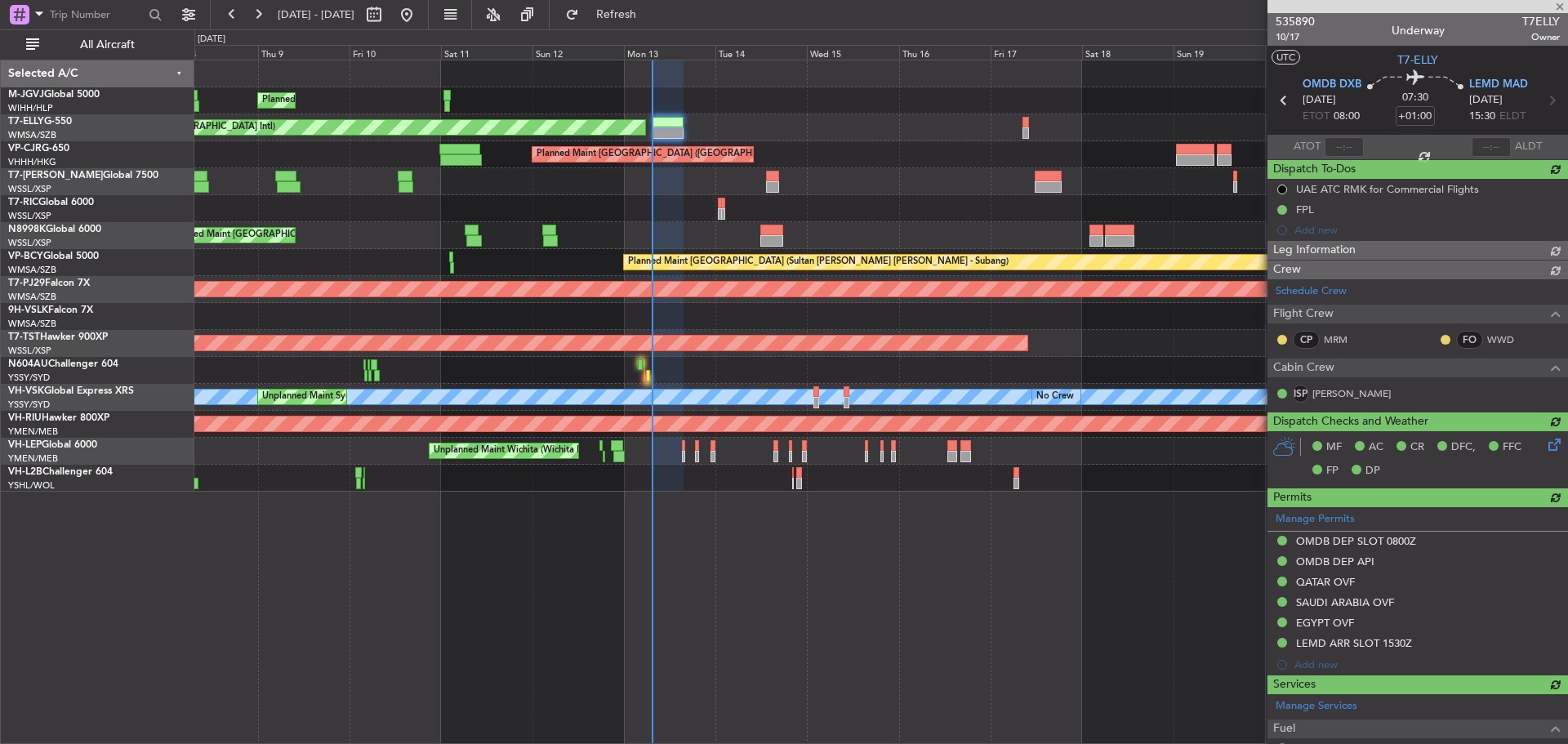
type input "[PERSON_NAME] (BTA)"
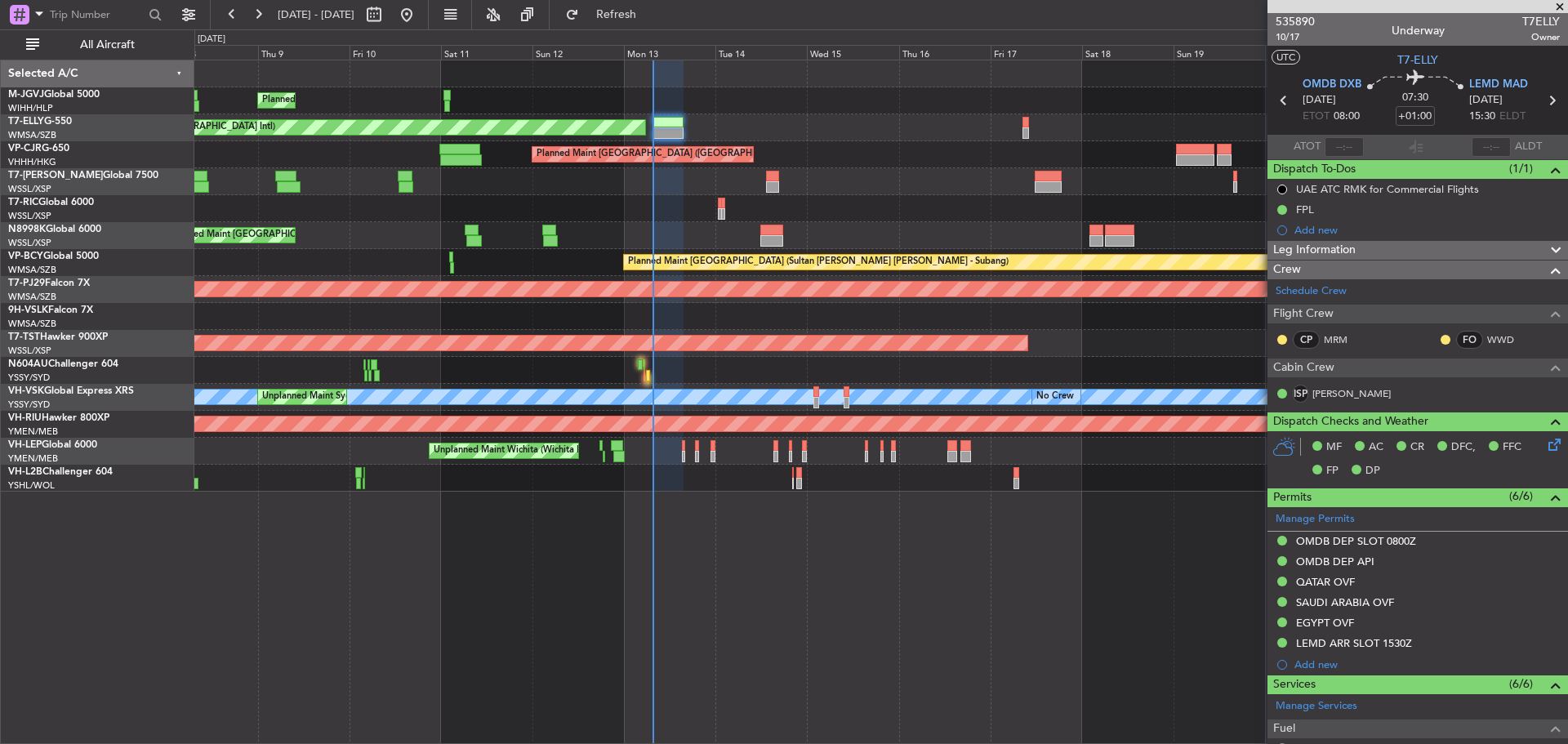
type input "[PERSON_NAME] (BTA)"
